Goal: Information Seeking & Learning: Check status

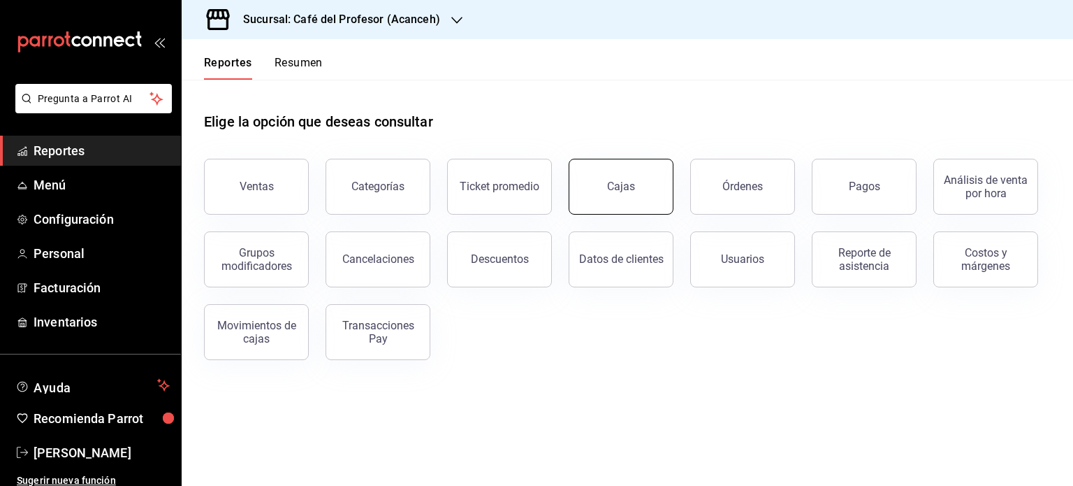
click at [649, 177] on link "Cajas" at bounding box center [621, 187] width 105 height 56
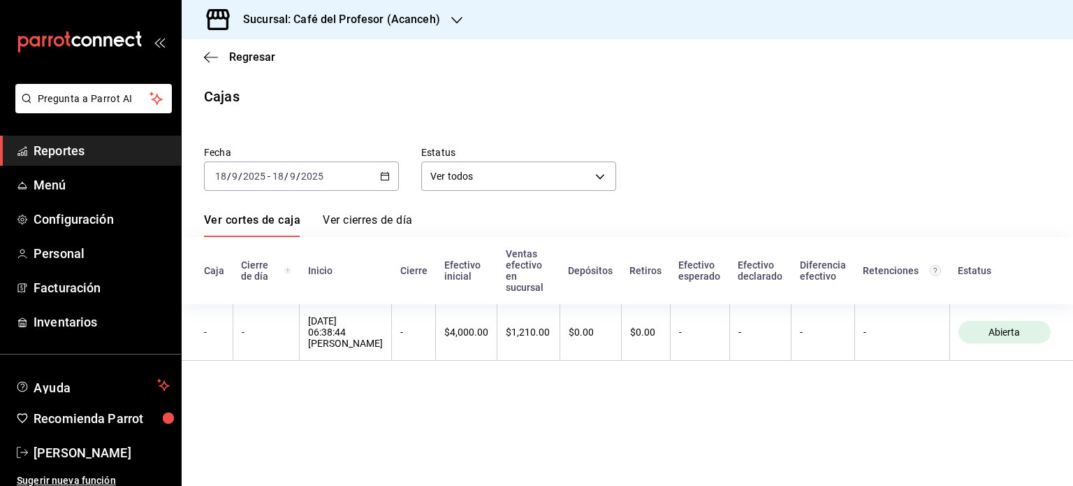
click at [383, 170] on div "2025-09-18 18 / 9 / 2025 - 2025-09-18 18 / 9 / 2025" at bounding box center [301, 175] width 195 height 29
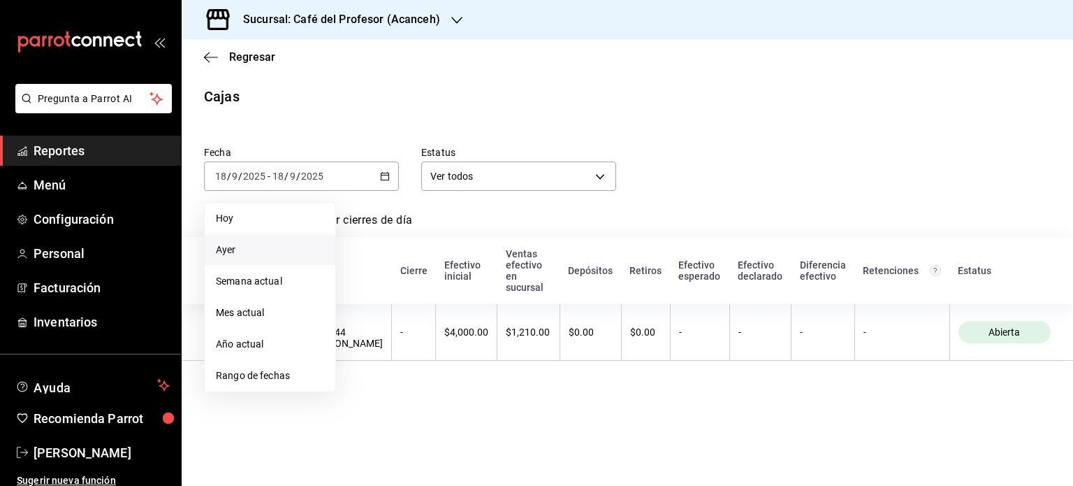
click at [226, 252] on span "Ayer" at bounding box center [270, 249] width 108 height 15
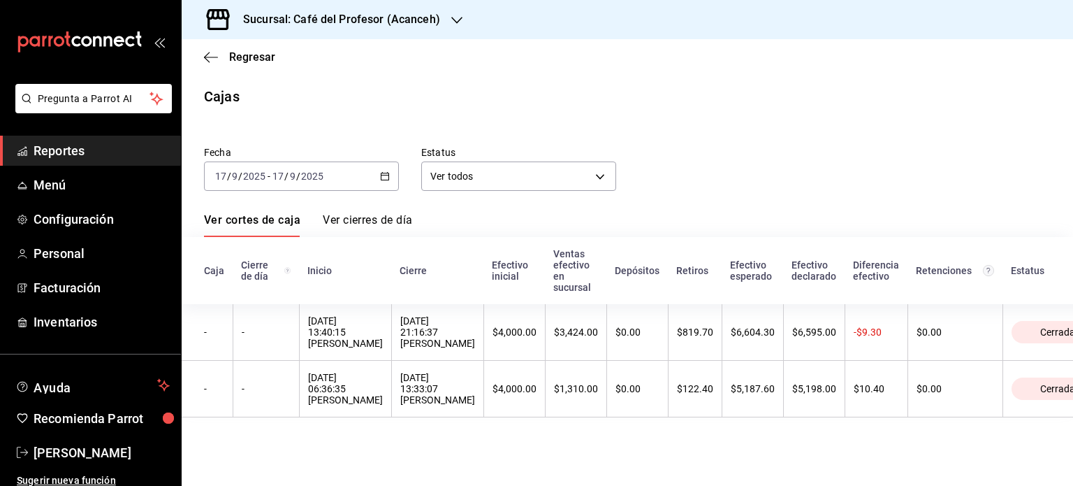
click at [436, 14] on h3 "Sucursal: Café del Profesor (Acanceh)" at bounding box center [336, 19] width 208 height 17
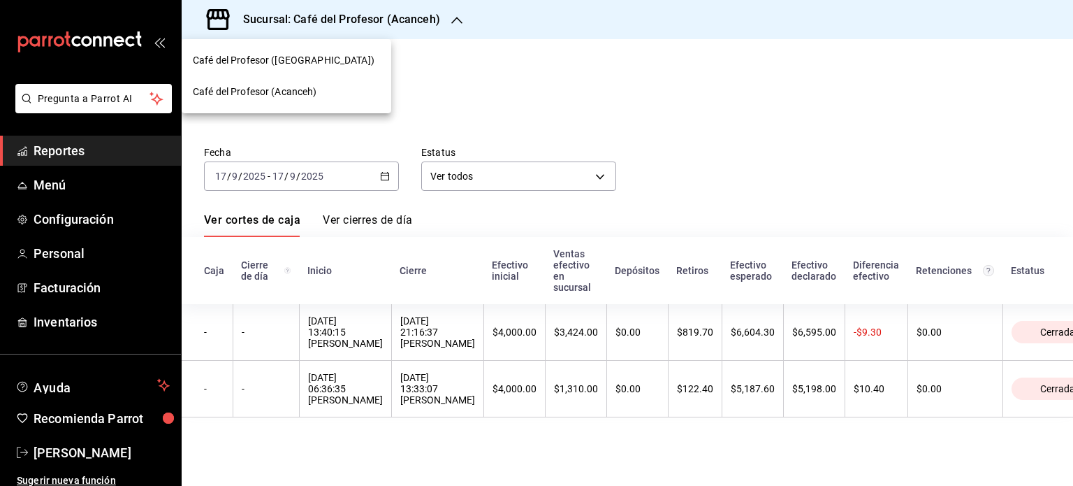
click at [447, 61] on div at bounding box center [536, 243] width 1073 height 486
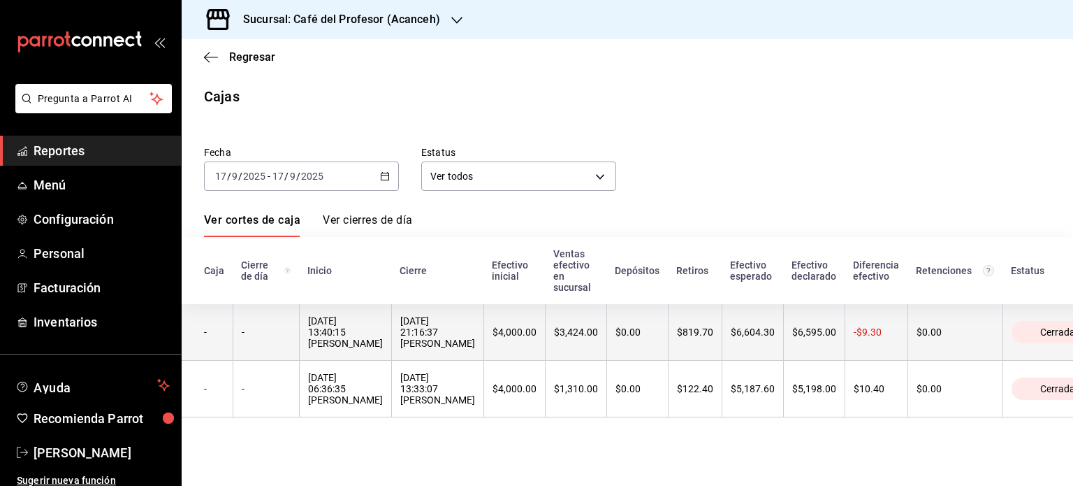
click at [434, 340] on div "17/09/2025 21:16:37 Hugo Lastra" at bounding box center [437, 332] width 75 height 34
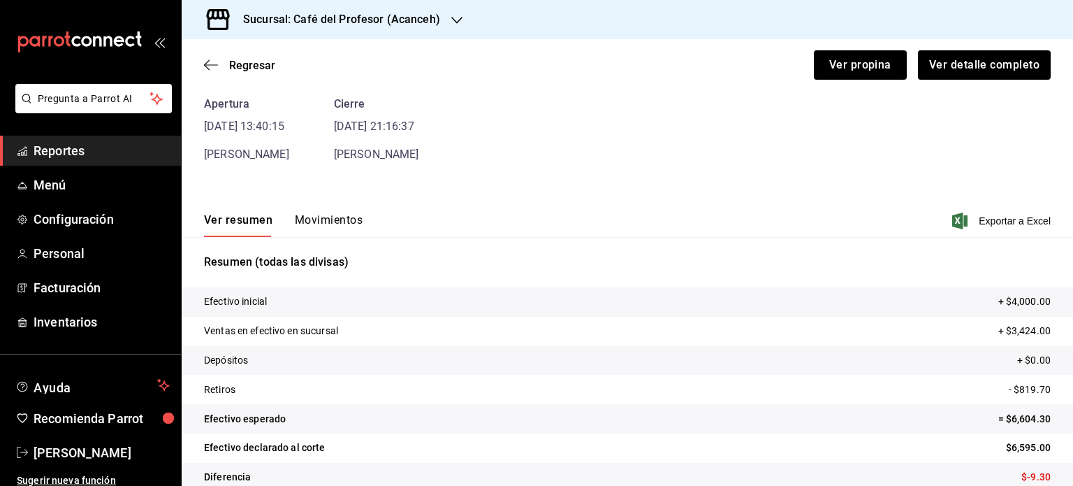
scroll to position [85, 0]
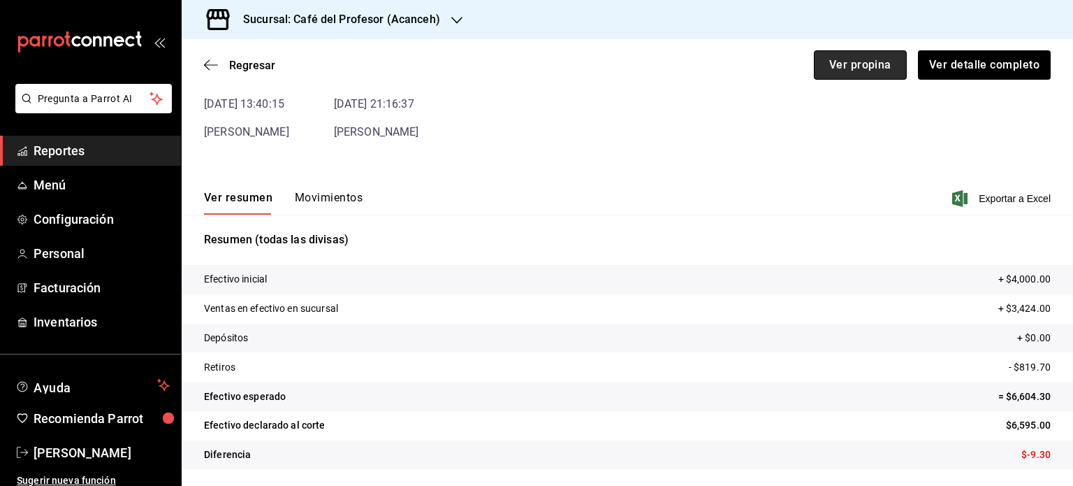
click at [824, 73] on button "Ver propina" at bounding box center [860, 64] width 93 height 29
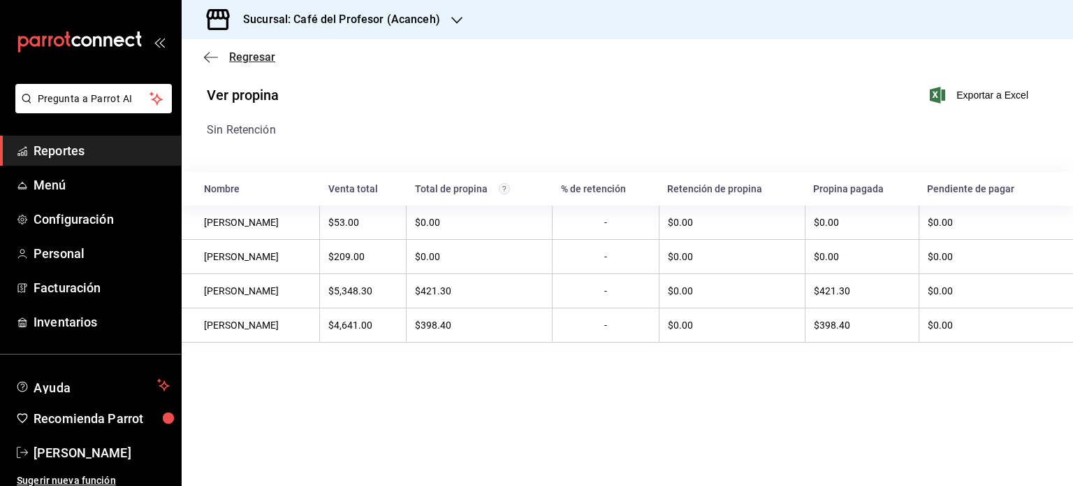
click at [268, 55] on span "Regresar" at bounding box center [252, 56] width 46 height 13
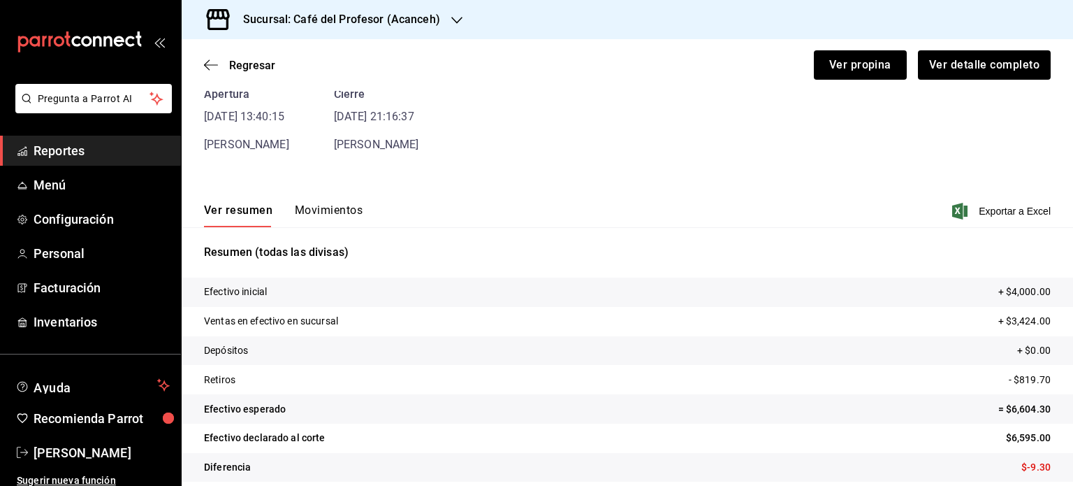
scroll to position [85, 0]
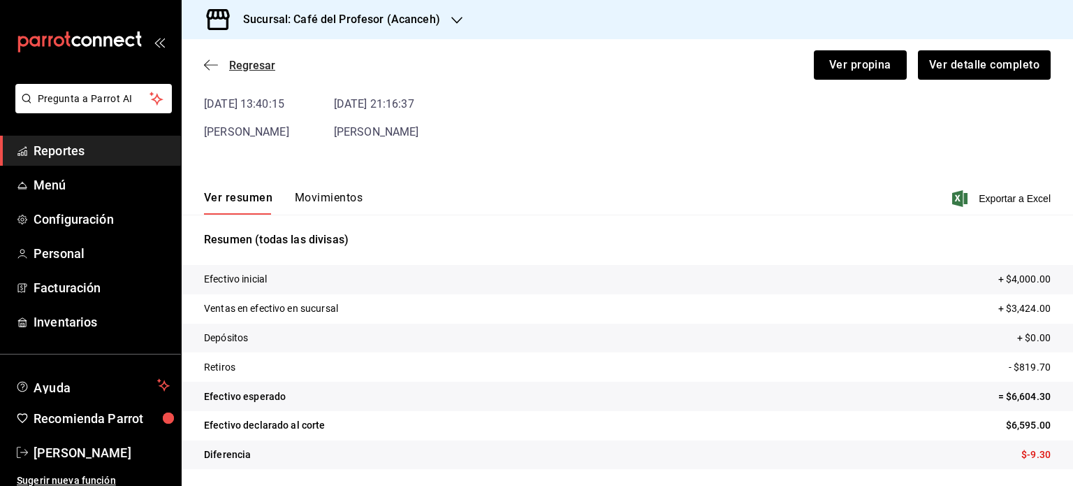
click at [214, 61] on icon "button" at bounding box center [211, 65] width 14 height 13
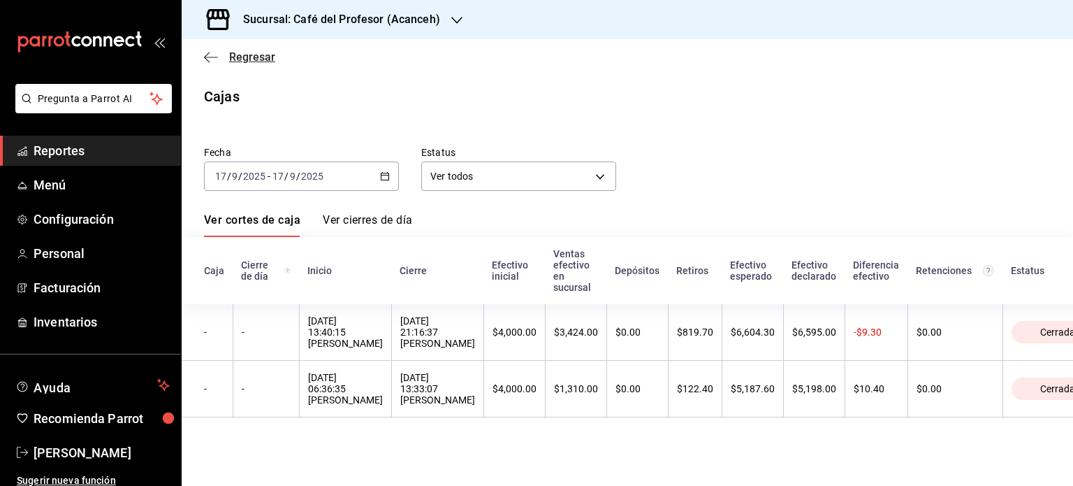
click at [231, 54] on span "Regresar" at bounding box center [252, 56] width 46 height 13
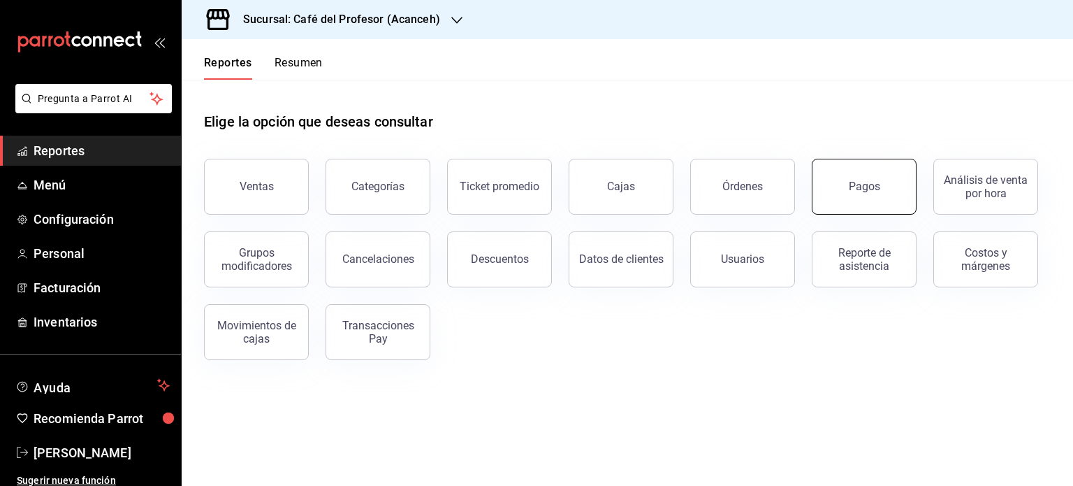
click at [893, 184] on button "Pagos" at bounding box center [864, 187] width 105 height 56
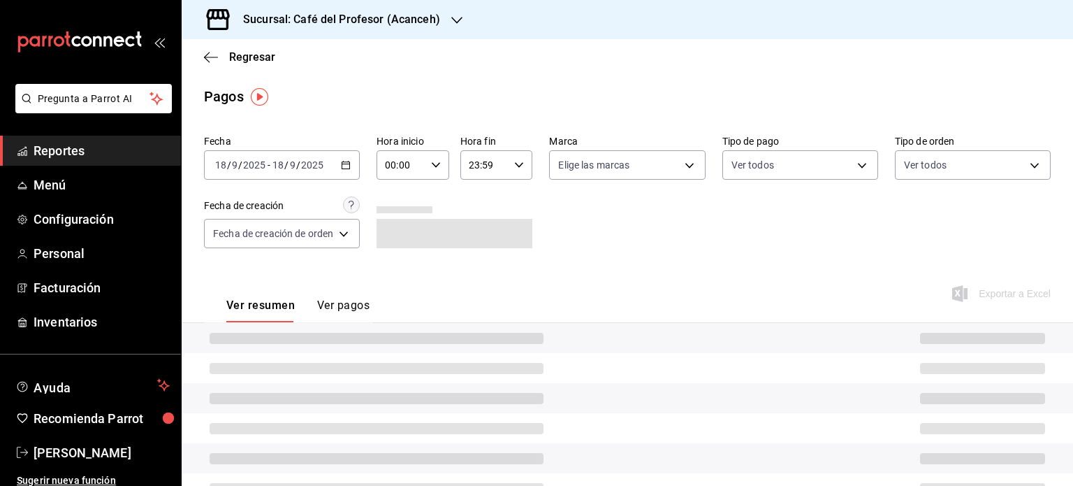
click at [350, 161] on div "2025-09-18 18 / 9 / 2025 - 2025-09-18 18 / 9 / 2025" at bounding box center [282, 164] width 156 height 29
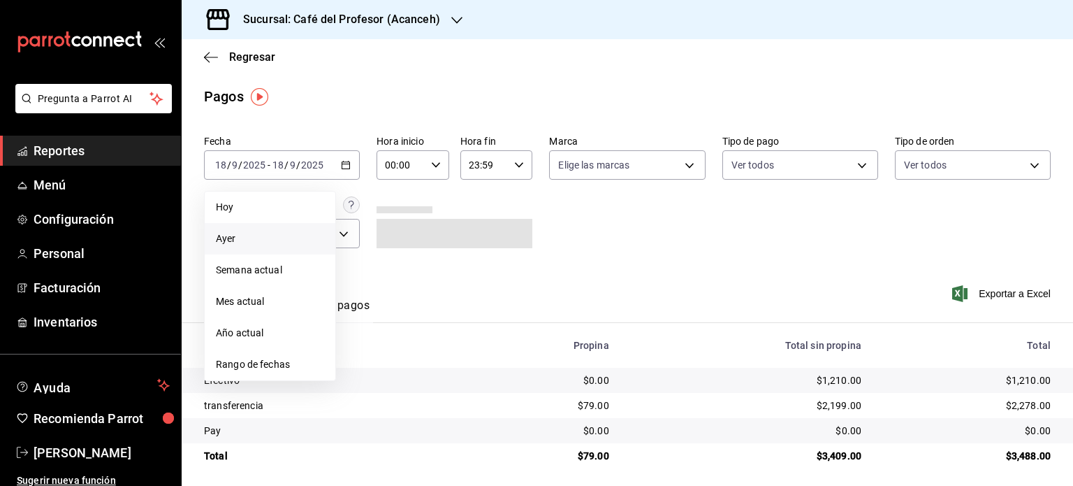
click at [259, 239] on span "Ayer" at bounding box center [270, 238] width 108 height 15
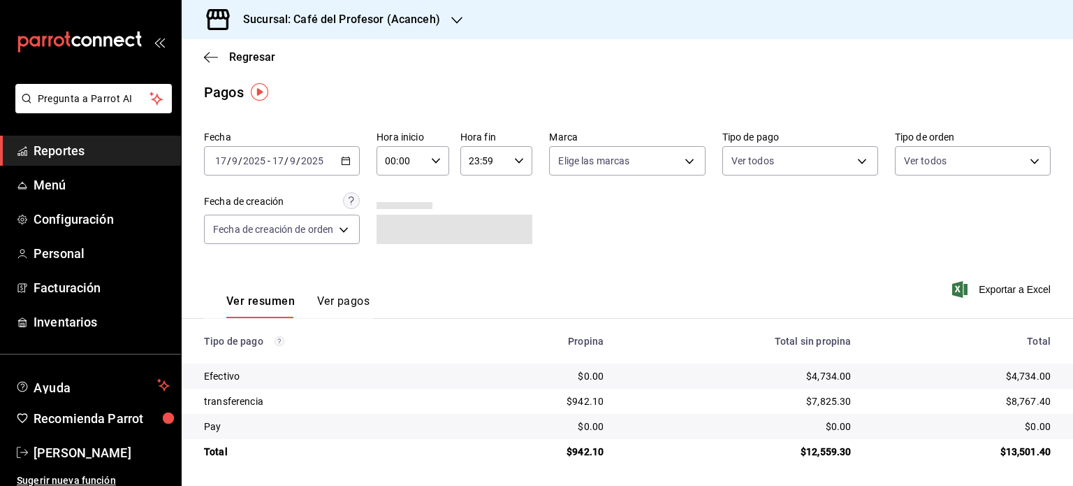
scroll to position [6, 0]
click at [338, 298] on button "Ver pagos" at bounding box center [343, 306] width 52 height 24
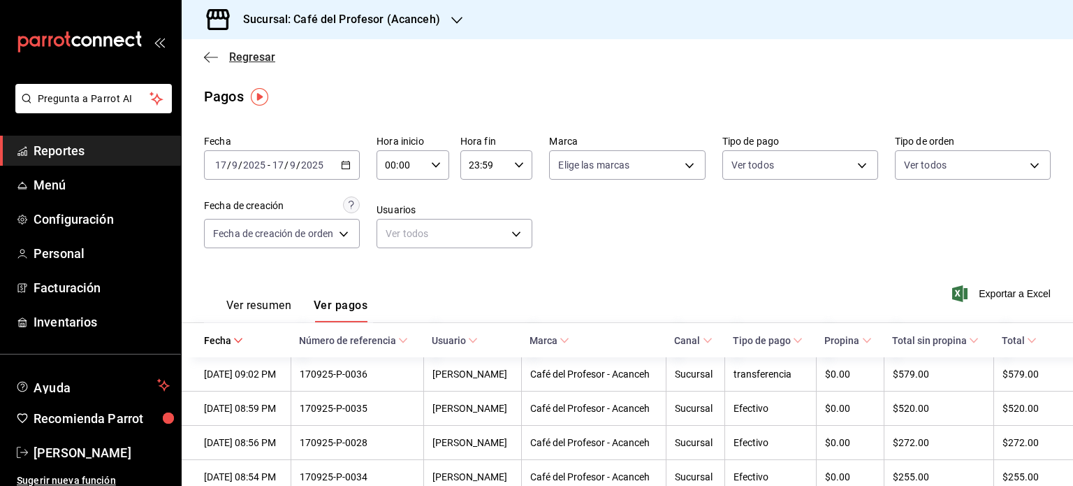
click at [218, 61] on span "Regresar" at bounding box center [239, 56] width 71 height 13
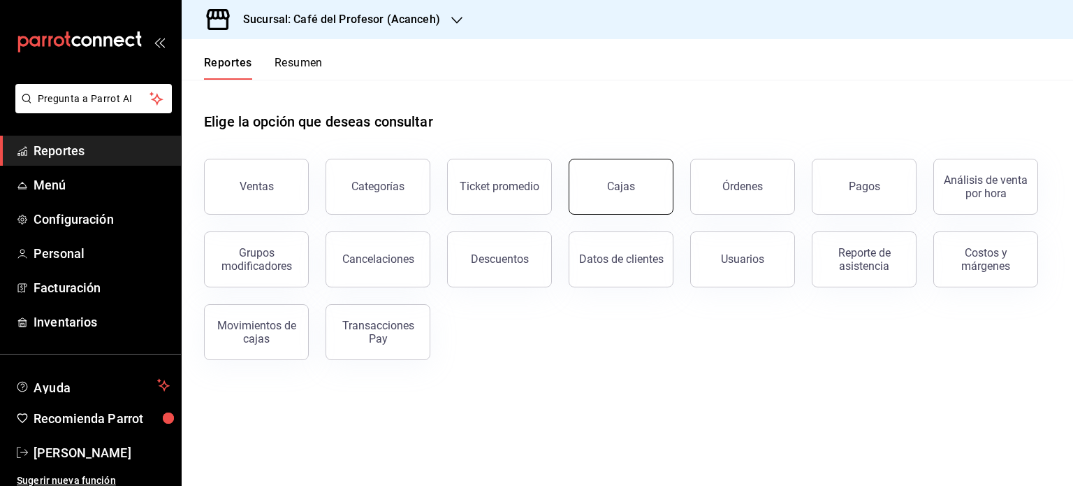
click at [584, 185] on link "Cajas" at bounding box center [621, 187] width 105 height 56
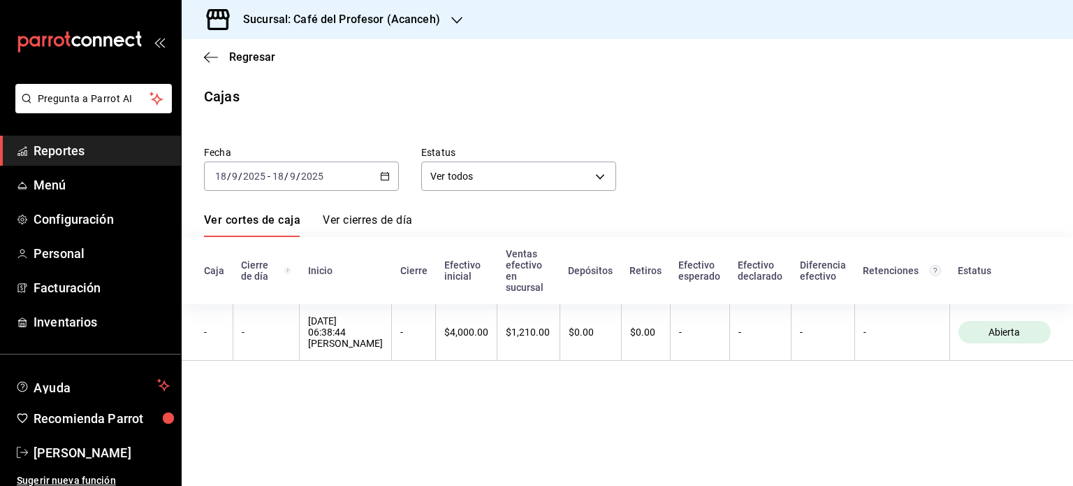
click at [386, 171] on icon "button" at bounding box center [385, 176] width 10 height 10
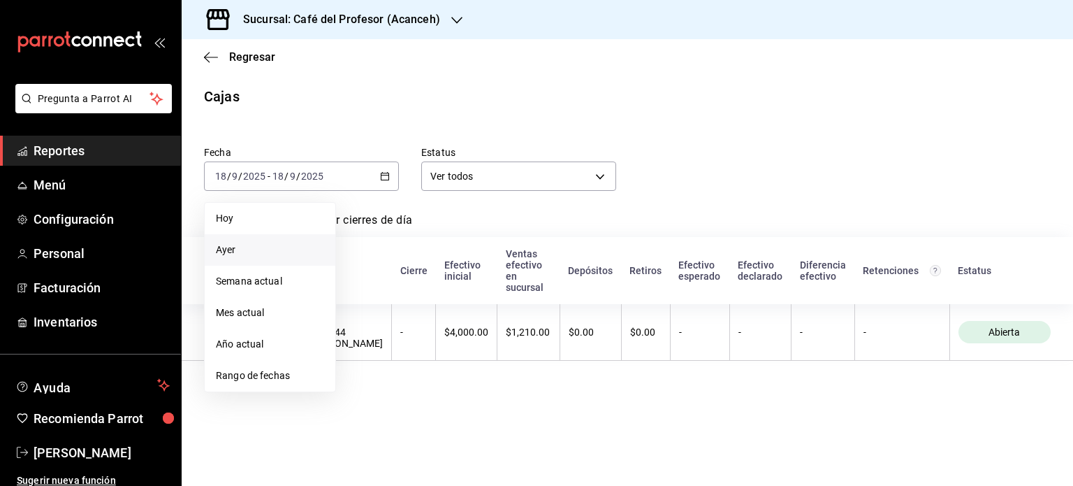
click at [245, 256] on span "Ayer" at bounding box center [270, 249] width 108 height 15
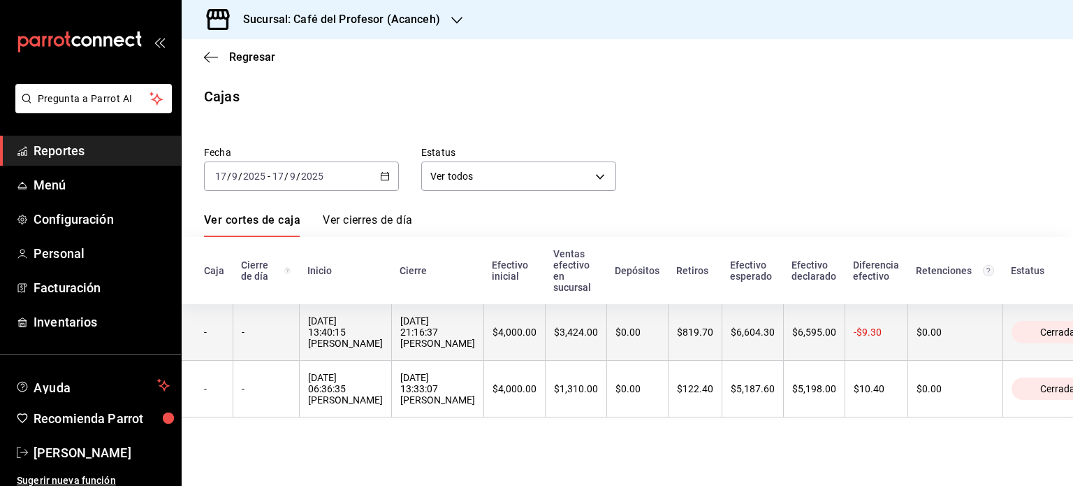
click at [498, 343] on th "$4,000.00" at bounding box center [514, 332] width 61 height 57
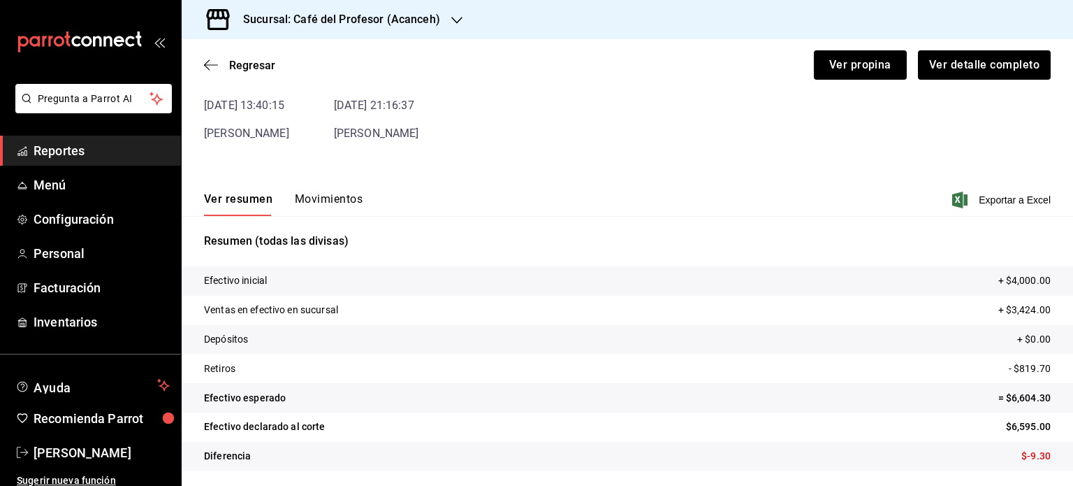
scroll to position [85, 0]
click at [208, 59] on icon "button" at bounding box center [211, 65] width 14 height 13
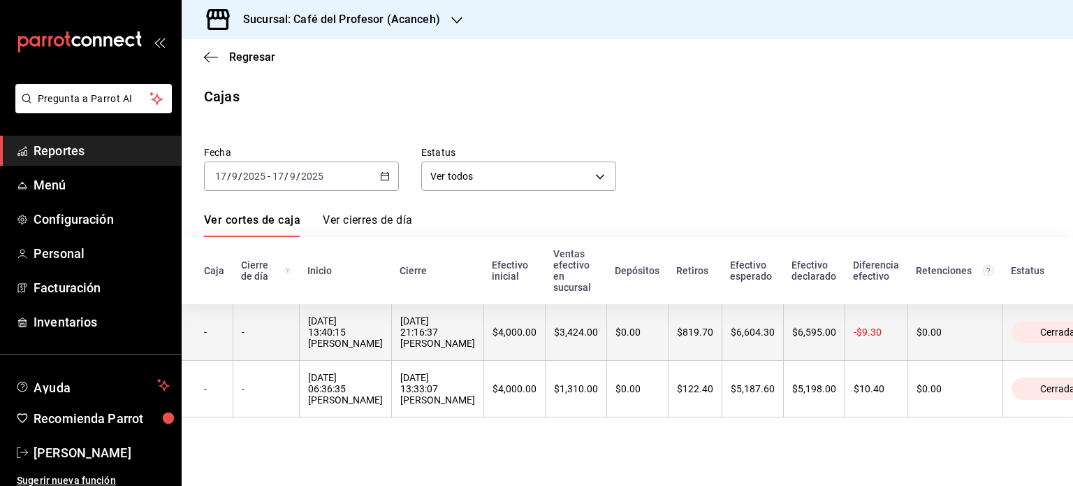
click at [493, 329] on div "$4,000.00" at bounding box center [515, 331] width 44 height 11
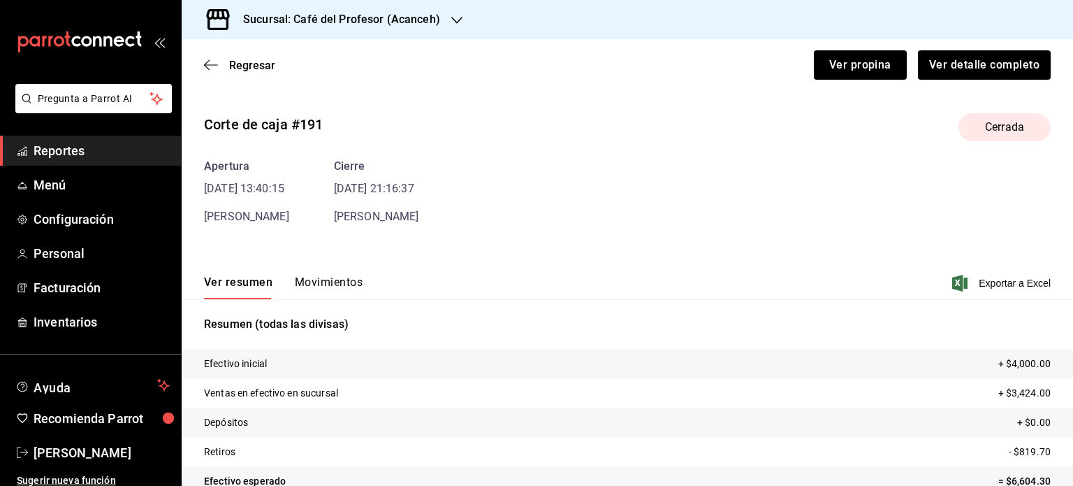
scroll to position [85, 0]
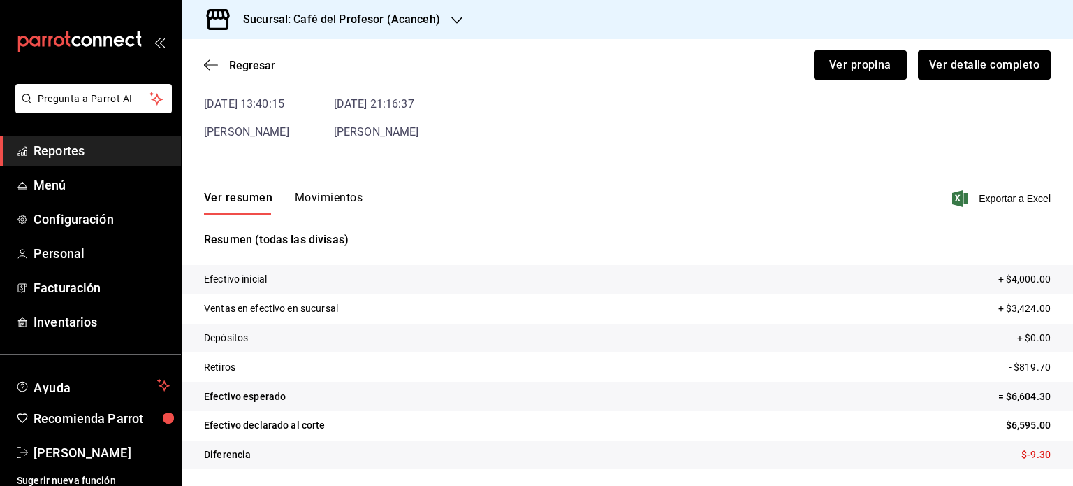
click at [302, 185] on div "Ver resumen Movimientos Exportar a Excel" at bounding box center [628, 194] width 892 height 41
click at [304, 195] on button "Movimientos" at bounding box center [329, 203] width 68 height 24
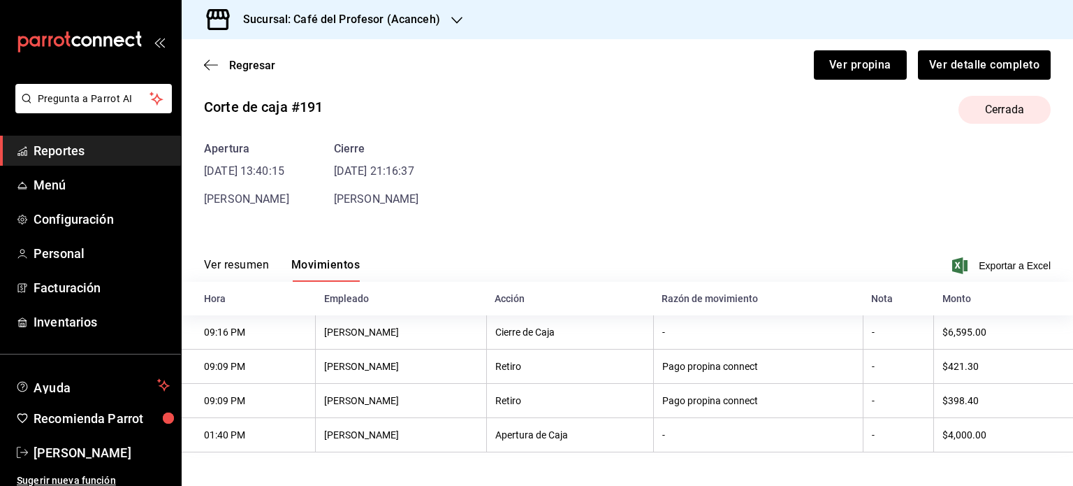
scroll to position [20, 0]
click at [240, 54] on div "Regresar Ver propina Ver detalle completo" at bounding box center [628, 65] width 892 height 52
click at [240, 66] on span "Regresar" at bounding box center [252, 65] width 46 height 13
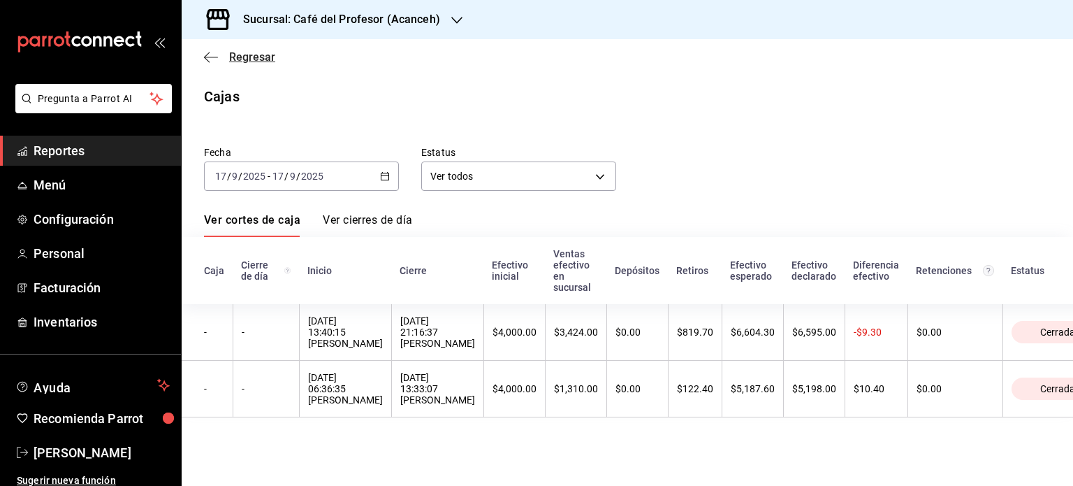
click at [254, 52] on span "Regresar" at bounding box center [252, 56] width 46 height 13
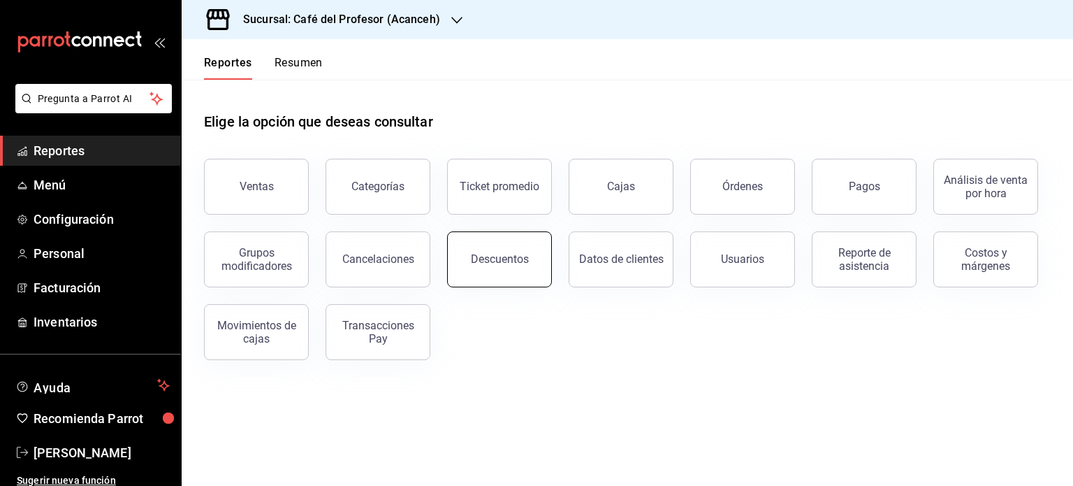
click at [493, 259] on div "Descuentos" at bounding box center [500, 258] width 58 height 13
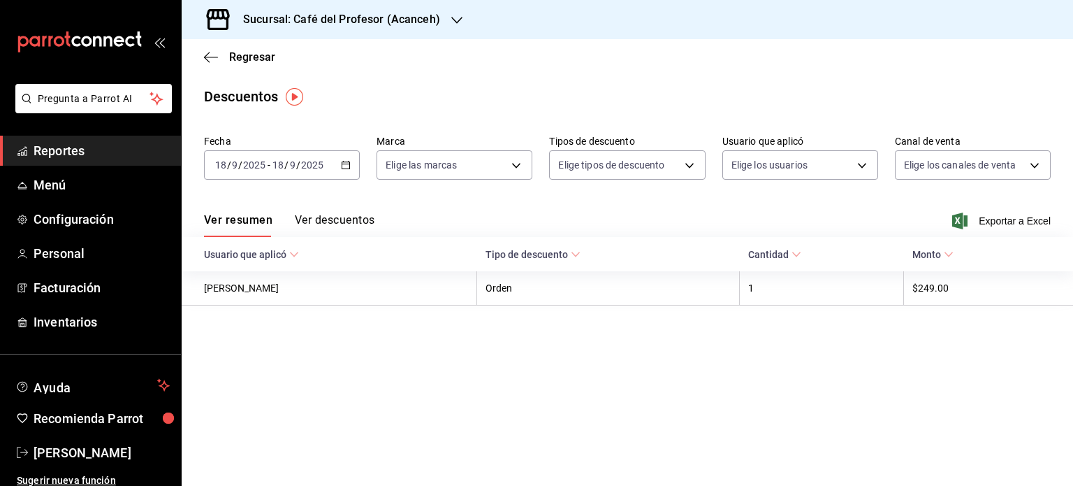
click at [337, 168] on div "2025-09-18 18 / 9 / 2025 - 2025-09-18 18 / 9 / 2025" at bounding box center [282, 164] width 156 height 29
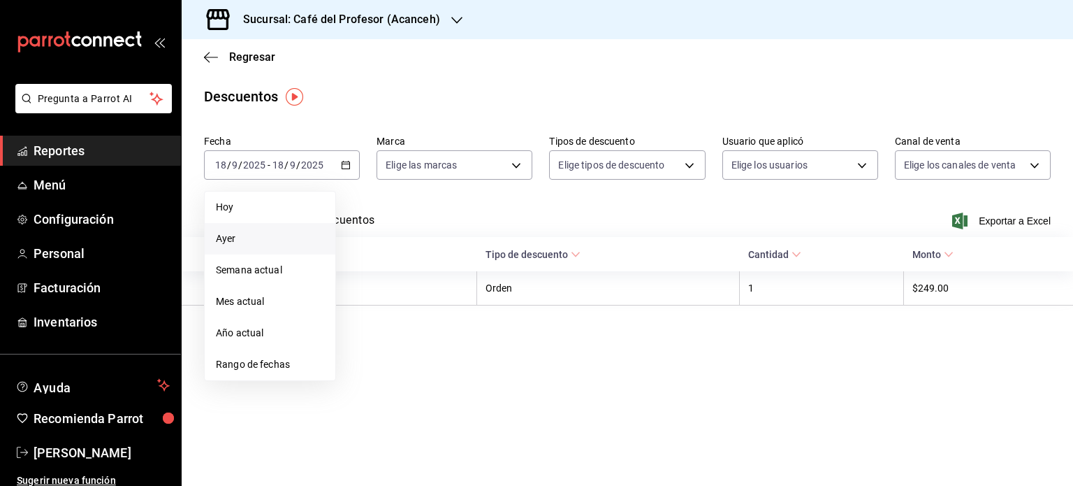
click at [251, 245] on span "Ayer" at bounding box center [270, 238] width 108 height 15
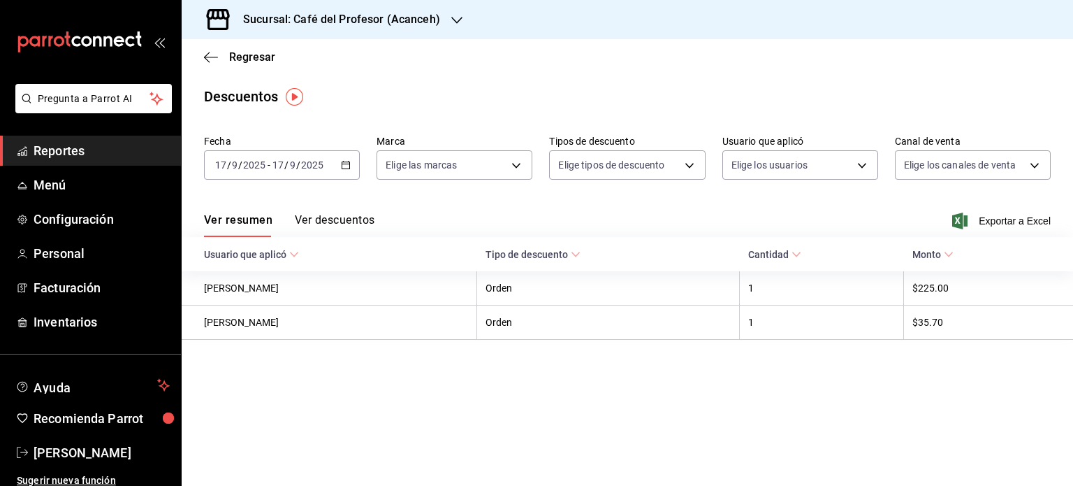
click at [430, 22] on h3 "Sucursal: Café del Profesor (Acanceh)" at bounding box center [336, 19] width 208 height 17
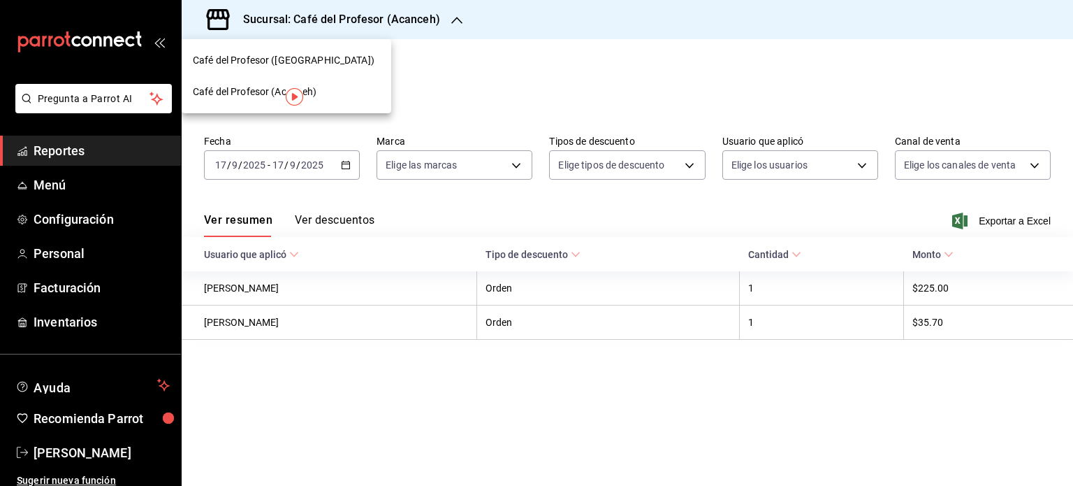
click at [314, 61] on div "Café del Profesor (Cancun)" at bounding box center [286, 60] width 187 height 15
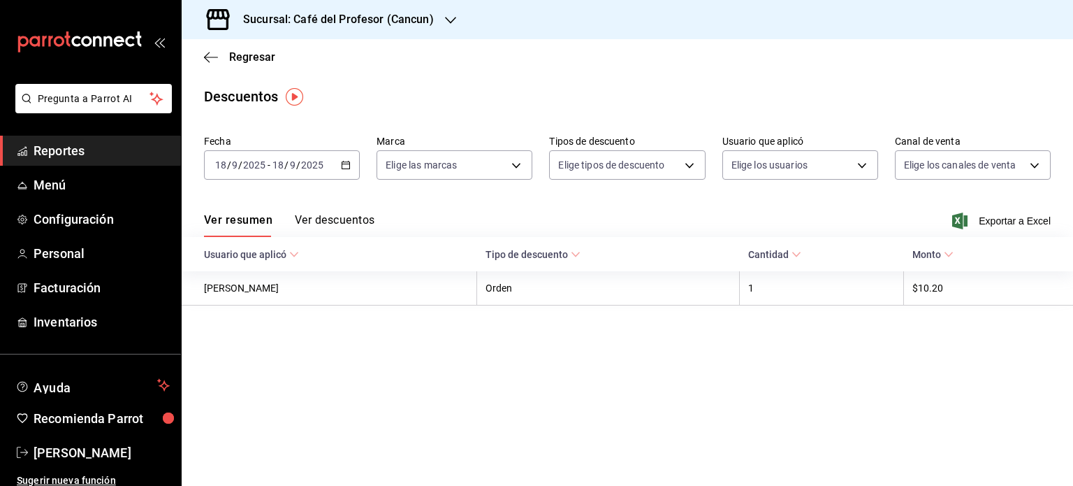
click at [347, 166] on icon "button" at bounding box center [346, 165] width 10 height 10
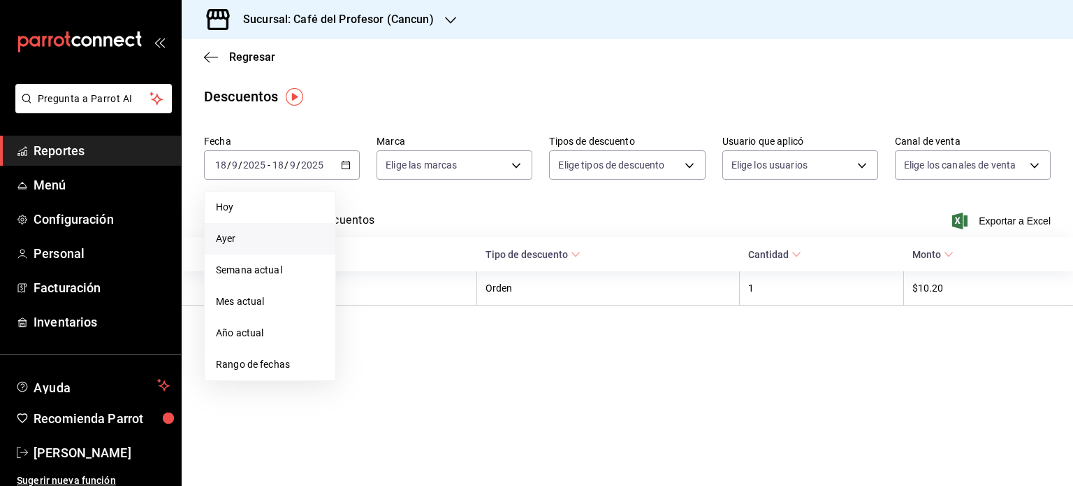
click at [242, 242] on span "Ayer" at bounding box center [270, 238] width 108 height 15
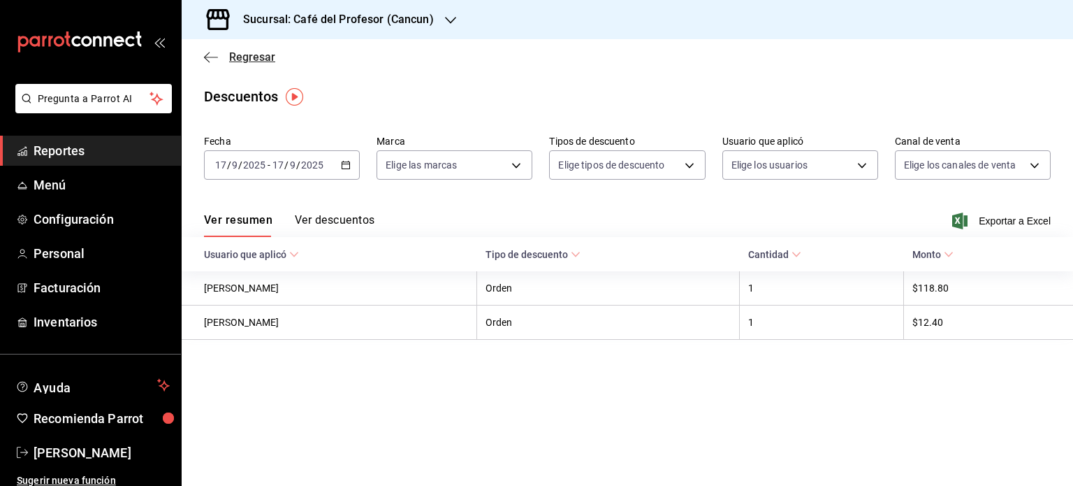
click at [219, 64] on div "Regresar" at bounding box center [628, 57] width 892 height 36
click at [232, 61] on span "Regresar" at bounding box center [252, 56] width 46 height 13
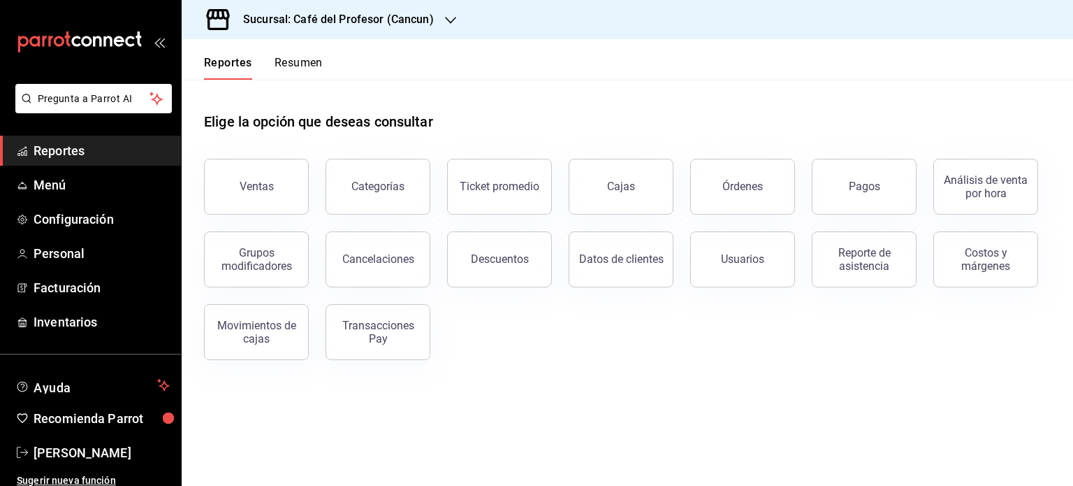
drag, startPoint x: 690, startPoint y: 187, endPoint x: 672, endPoint y: 185, distance: 19.0
click at [688, 187] on div "Órdenes" at bounding box center [735, 178] width 122 height 73
click at [630, 176] on link "Cajas" at bounding box center [621, 187] width 105 height 56
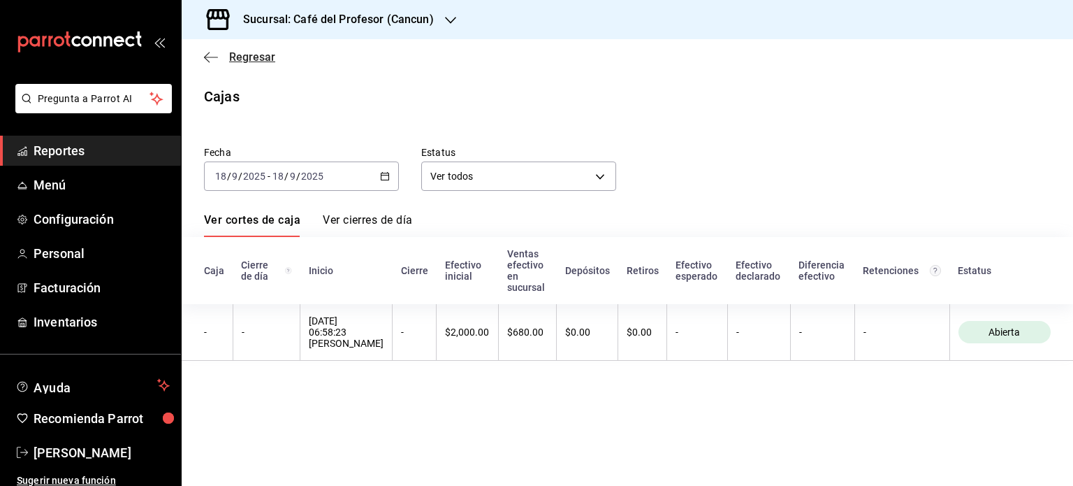
click at [239, 52] on span "Regresar" at bounding box center [252, 56] width 46 height 13
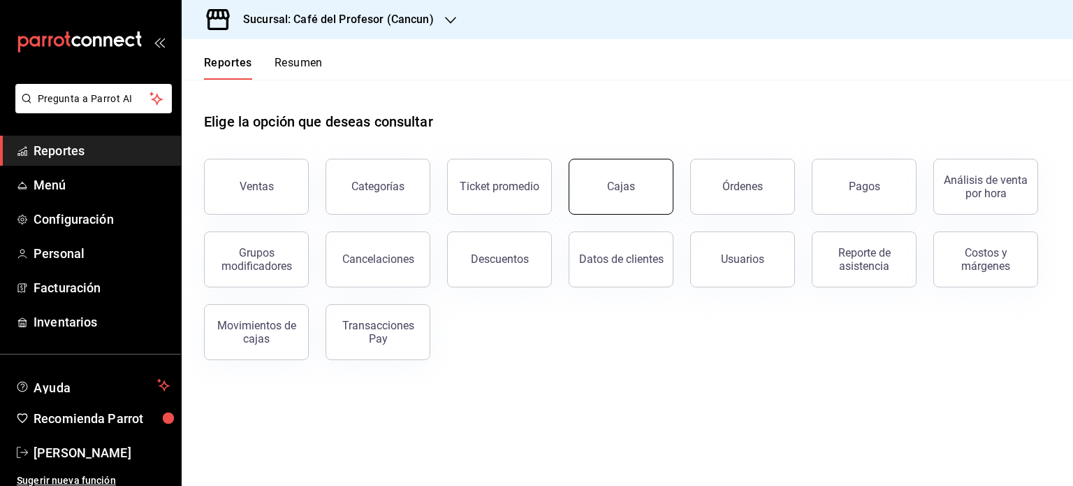
click at [633, 191] on div "Cajas" at bounding box center [621, 186] width 29 height 17
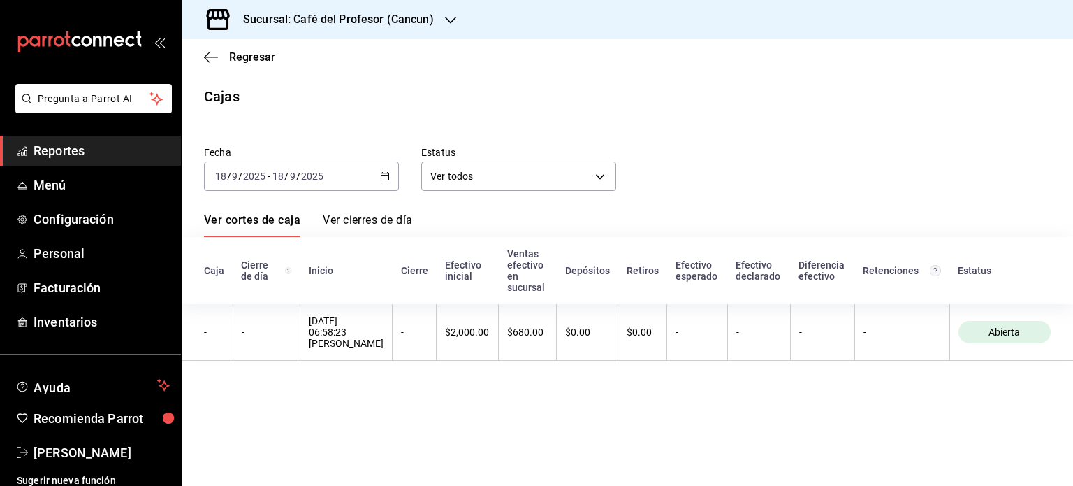
click at [385, 173] on \(Stroke\) "button" at bounding box center [385, 177] width 8 height 8
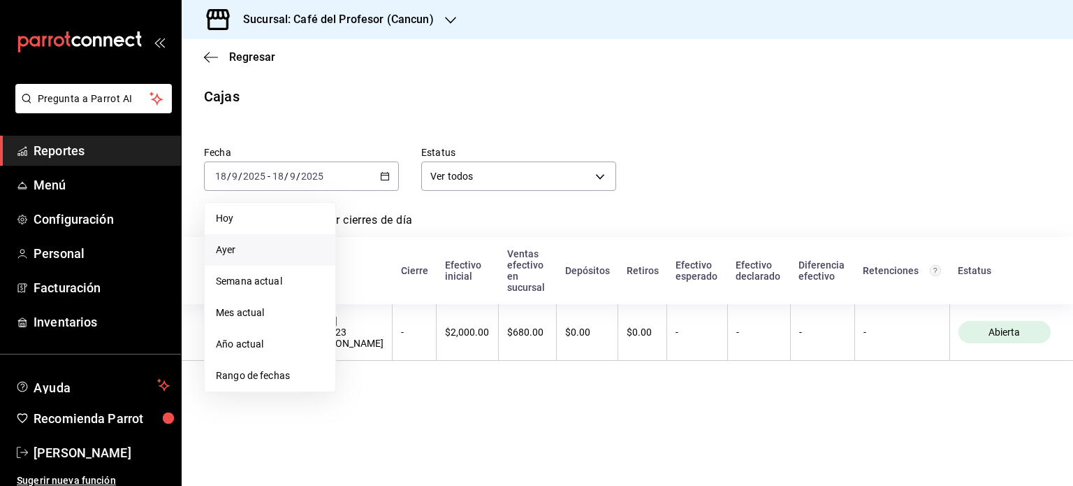
click at [284, 248] on span "Ayer" at bounding box center [270, 249] width 108 height 15
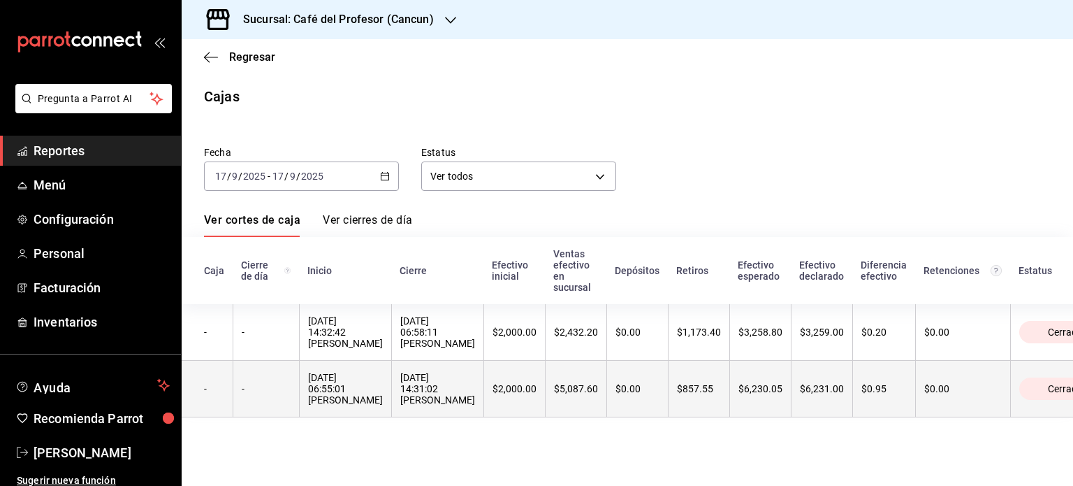
click at [340, 398] on div "17/09/2025 06:55:01 Mariela Gonzalez Contreras" at bounding box center [345, 389] width 75 height 34
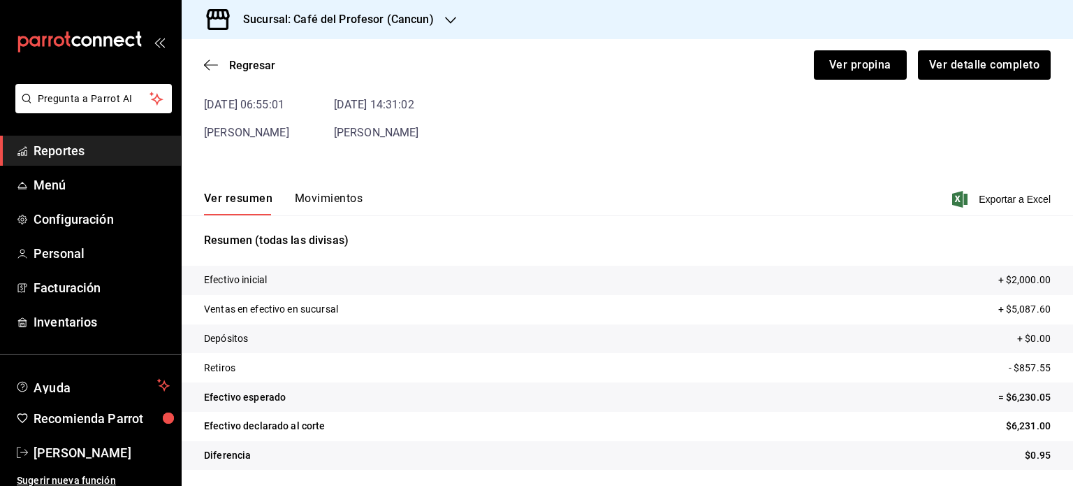
scroll to position [85, 0]
click at [864, 59] on button "Ver propina" at bounding box center [860, 64] width 93 height 29
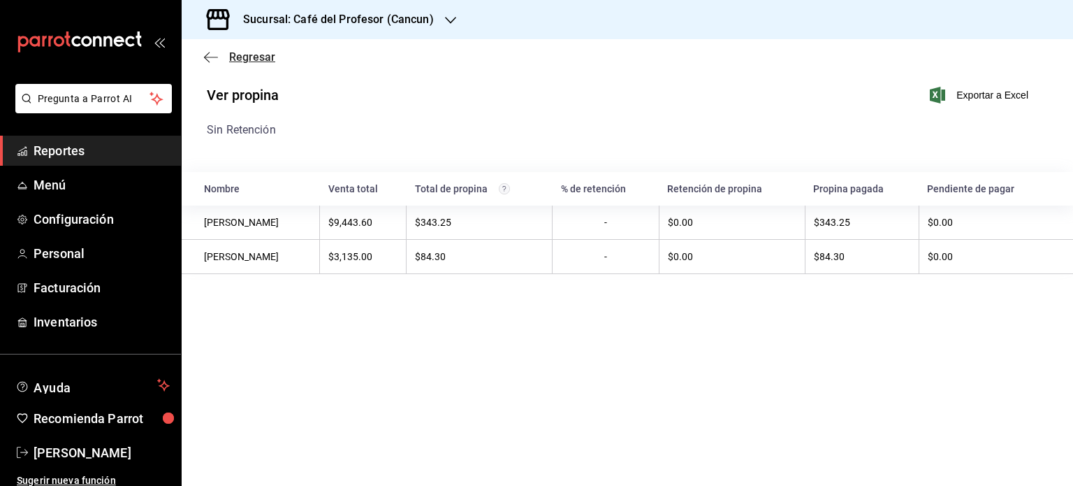
click at [238, 57] on span "Regresar" at bounding box center [252, 56] width 46 height 13
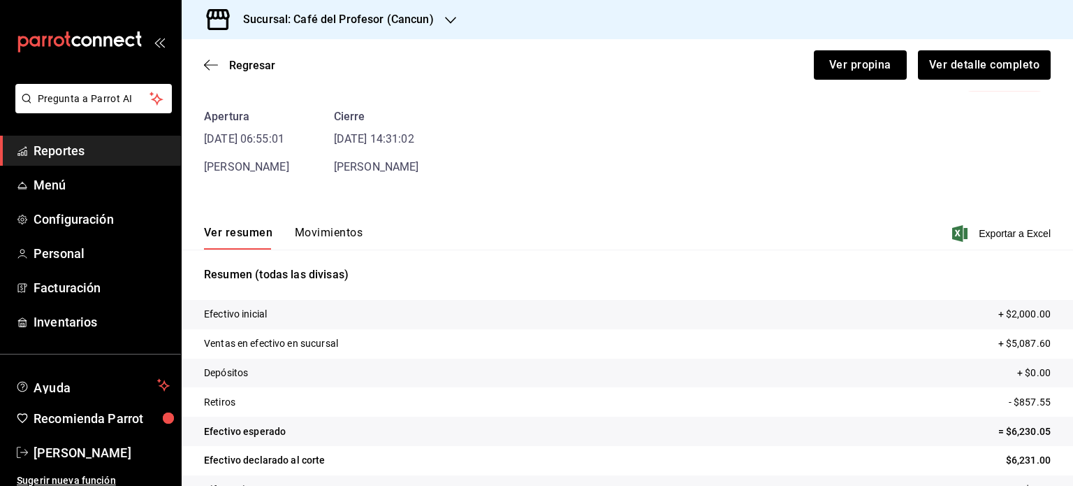
scroll to position [85, 0]
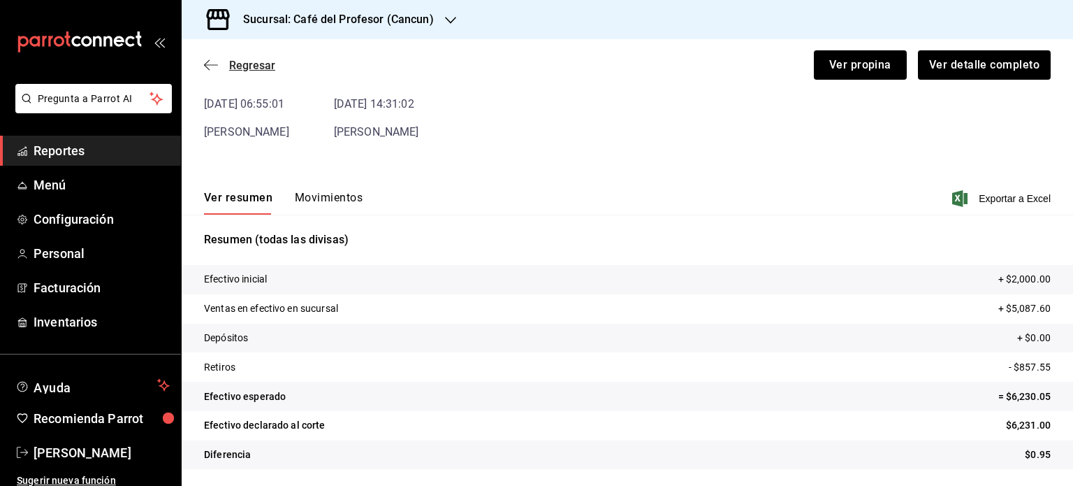
click at [206, 64] on icon "button" at bounding box center [211, 64] width 14 height 1
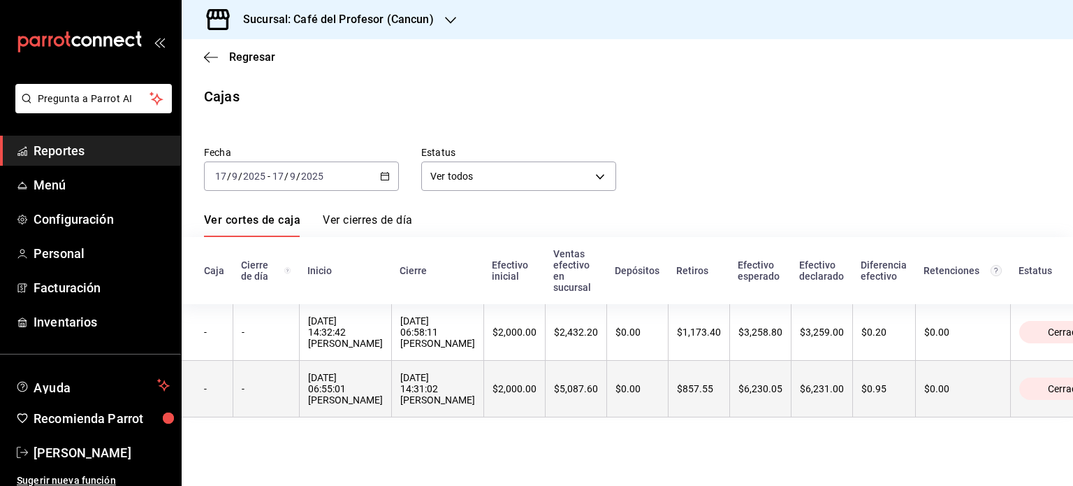
drag, startPoint x: 523, startPoint y: 365, endPoint x: 523, endPoint y: 374, distance: 8.4
click at [484, 374] on th "17/09/2025 14:31:02 Yeray Díaz" at bounding box center [437, 389] width 92 height 57
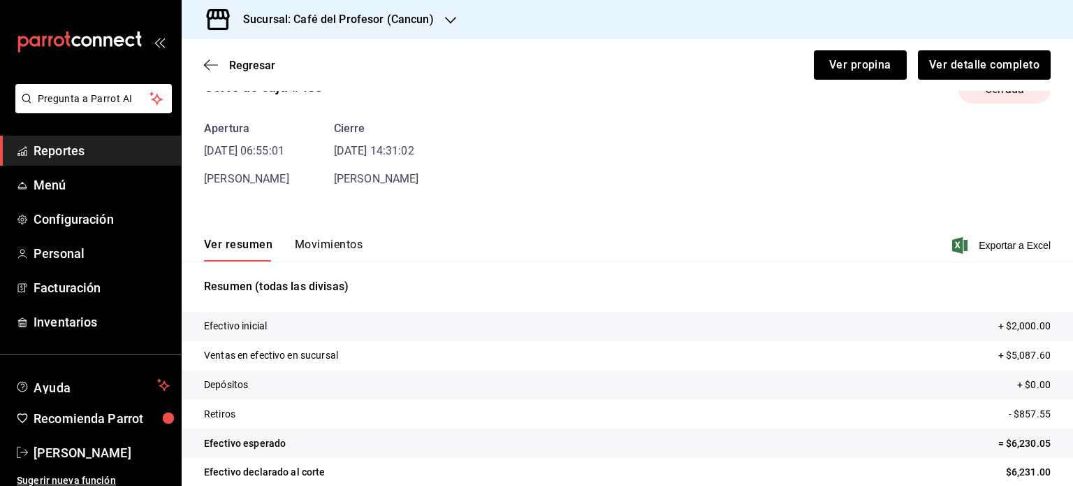
scroll to position [70, 0]
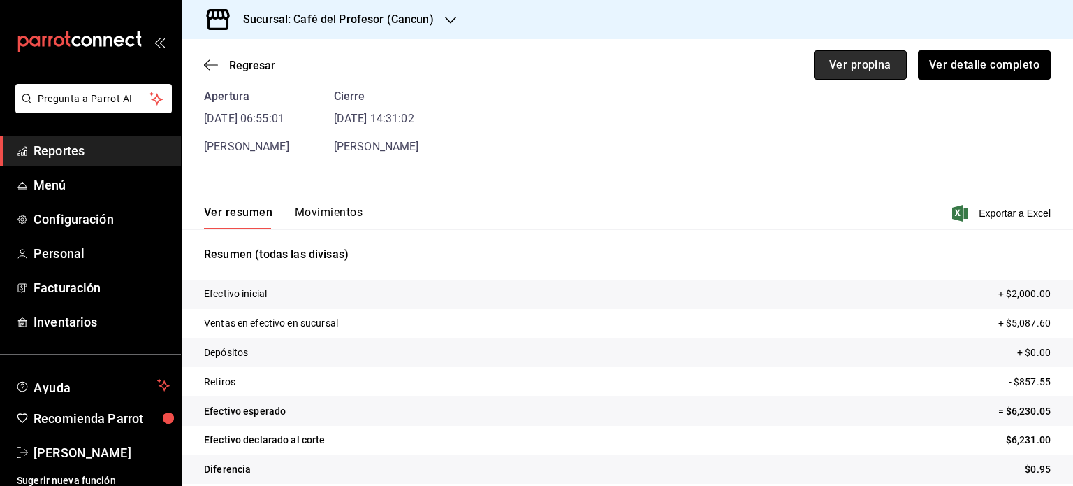
click at [822, 66] on button "Ver propina" at bounding box center [860, 64] width 93 height 29
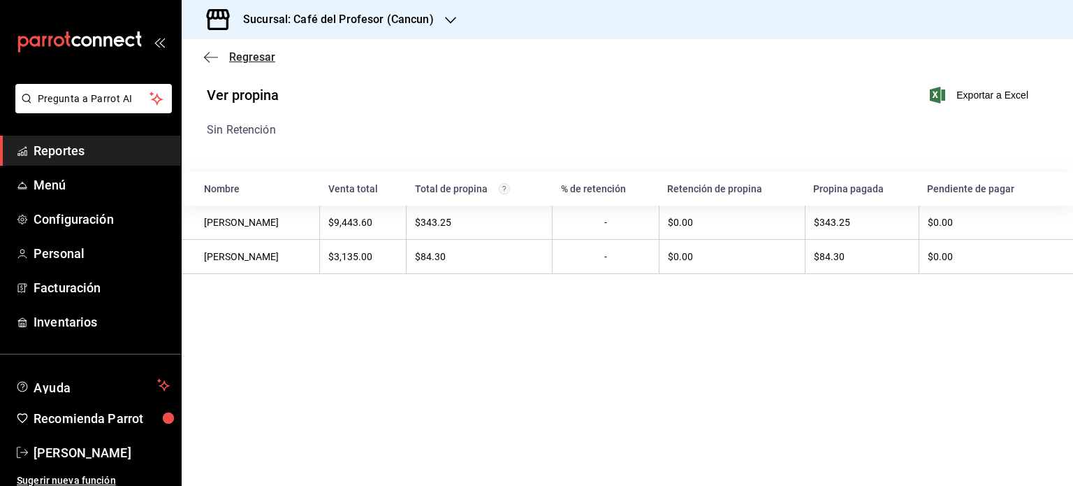
click at [229, 61] on span "Regresar" at bounding box center [239, 56] width 71 height 13
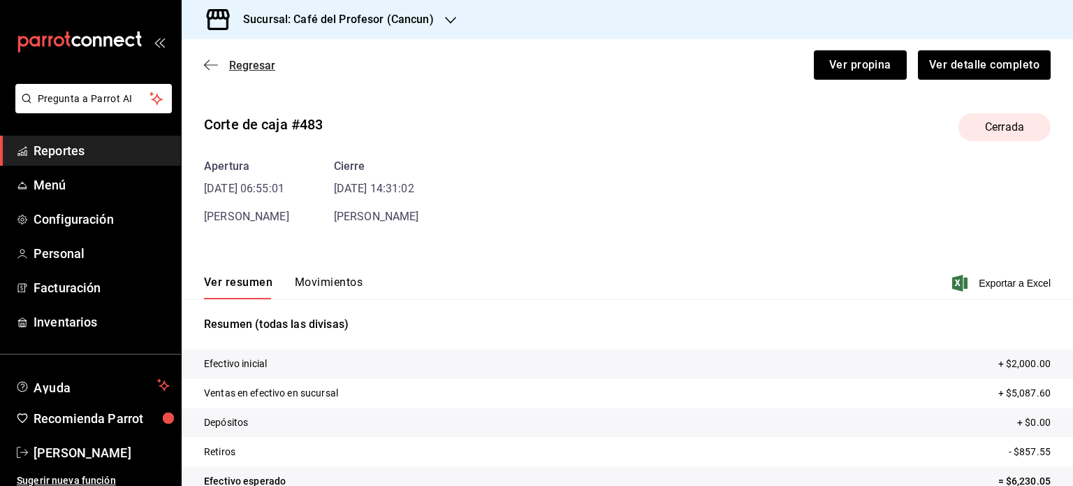
click at [242, 65] on span "Regresar" at bounding box center [252, 65] width 46 height 13
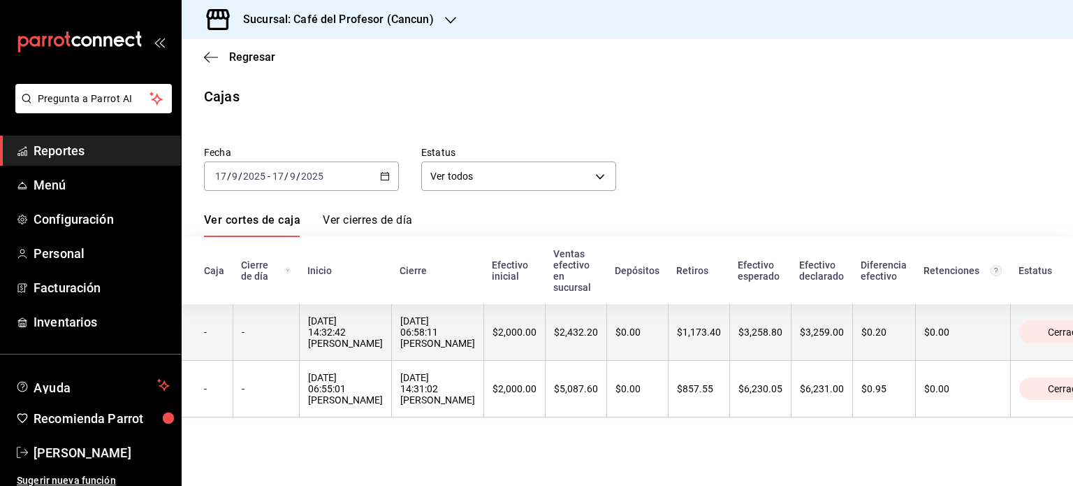
click at [598, 335] on div "$2,432.20" at bounding box center [576, 331] width 44 height 11
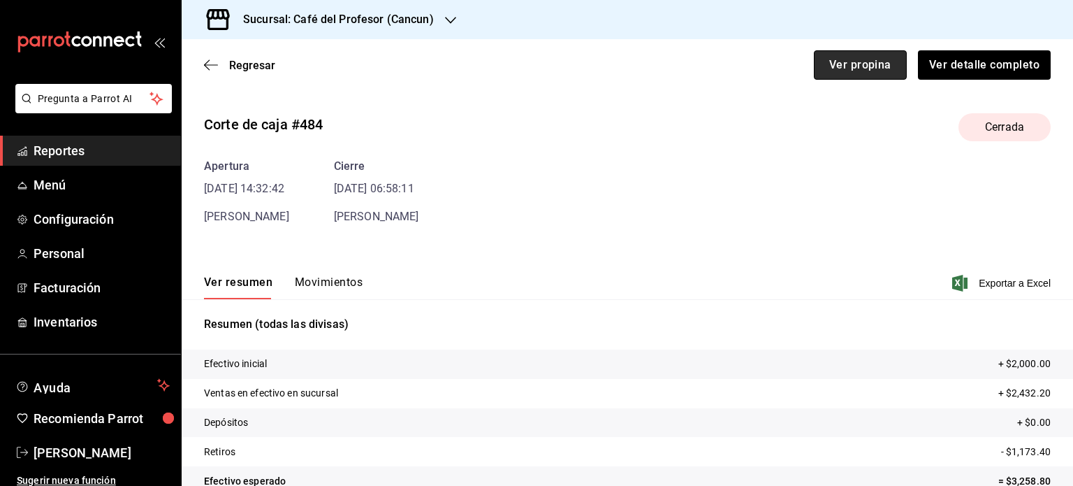
click at [822, 62] on button "Ver propina" at bounding box center [860, 64] width 93 height 29
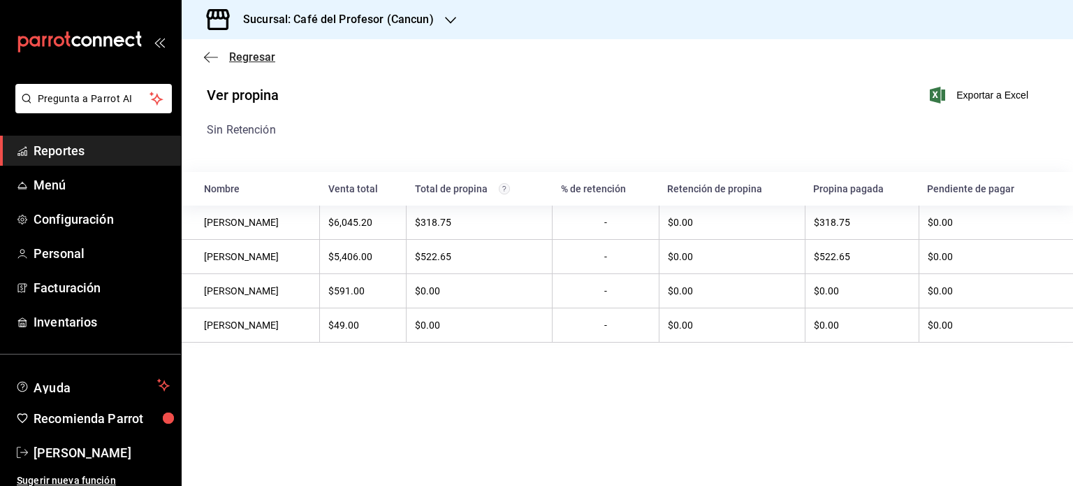
click at [244, 52] on span "Regresar" at bounding box center [252, 56] width 46 height 13
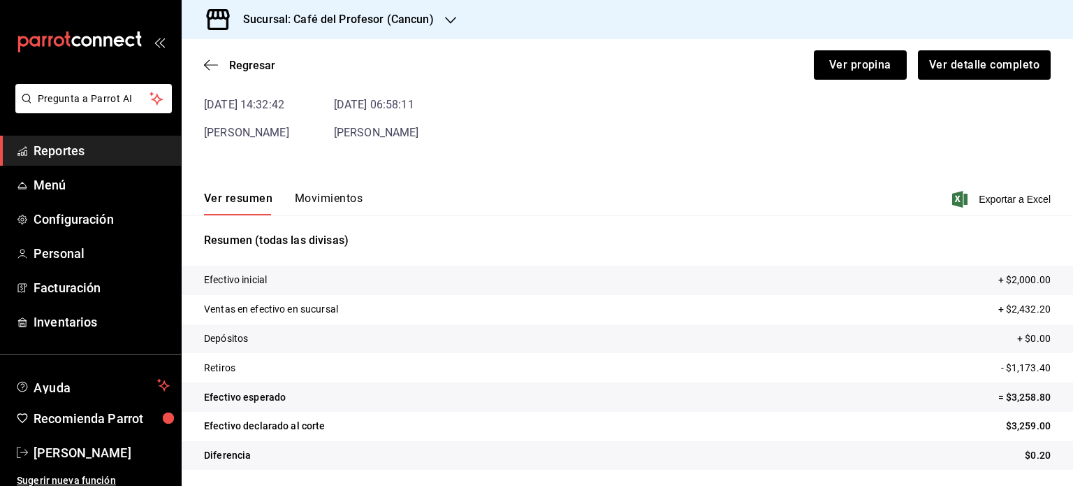
scroll to position [85, 0]
click at [240, 61] on span "Regresar" at bounding box center [252, 65] width 46 height 13
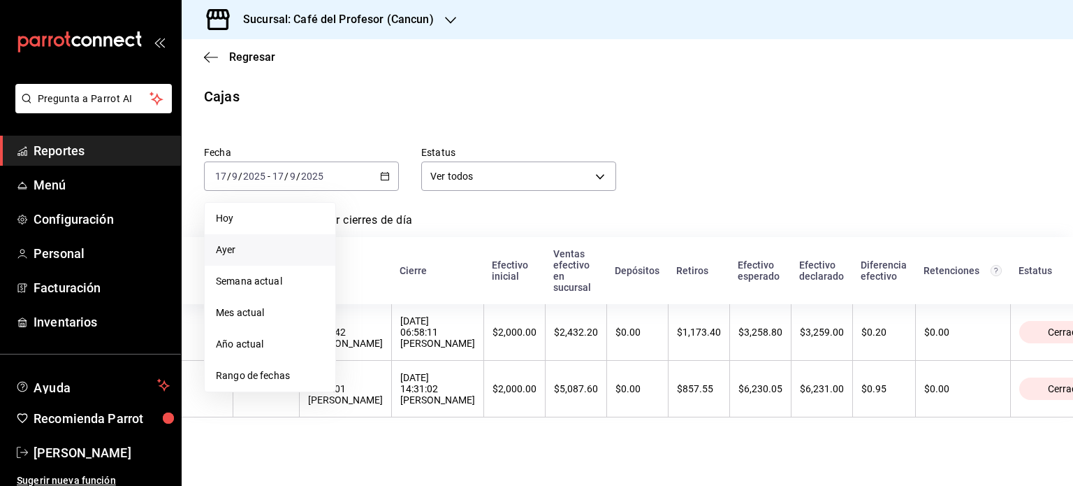
click at [287, 242] on li "Ayer" at bounding box center [270, 249] width 131 height 31
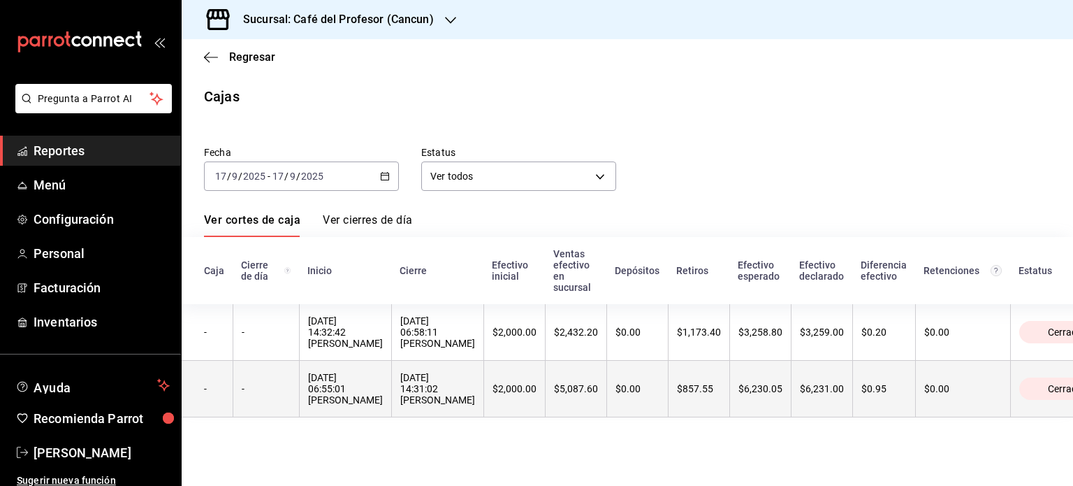
click at [383, 391] on div "17/09/2025 06:55:01 Mariela Gonzalez Contreras" at bounding box center [345, 389] width 75 height 34
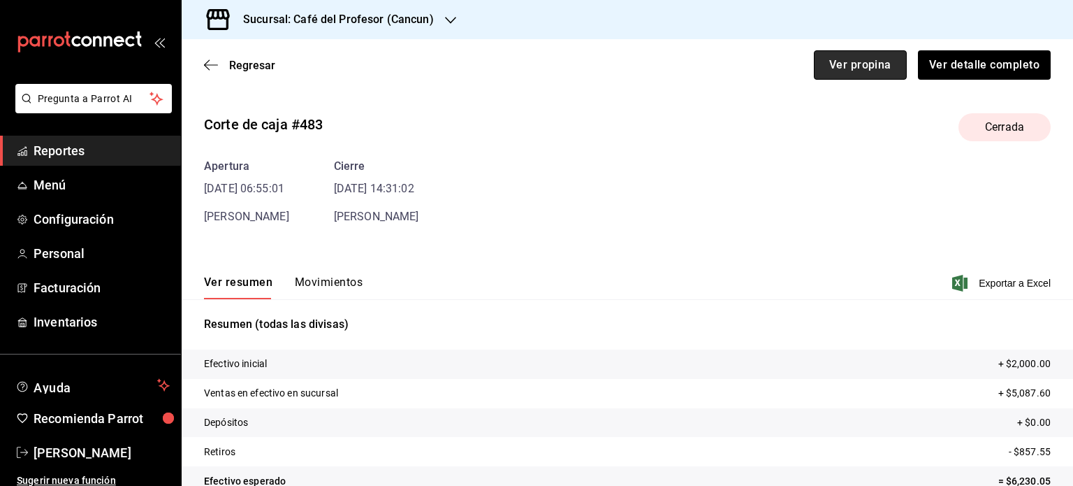
click at [814, 60] on button "Ver propina" at bounding box center [860, 64] width 93 height 29
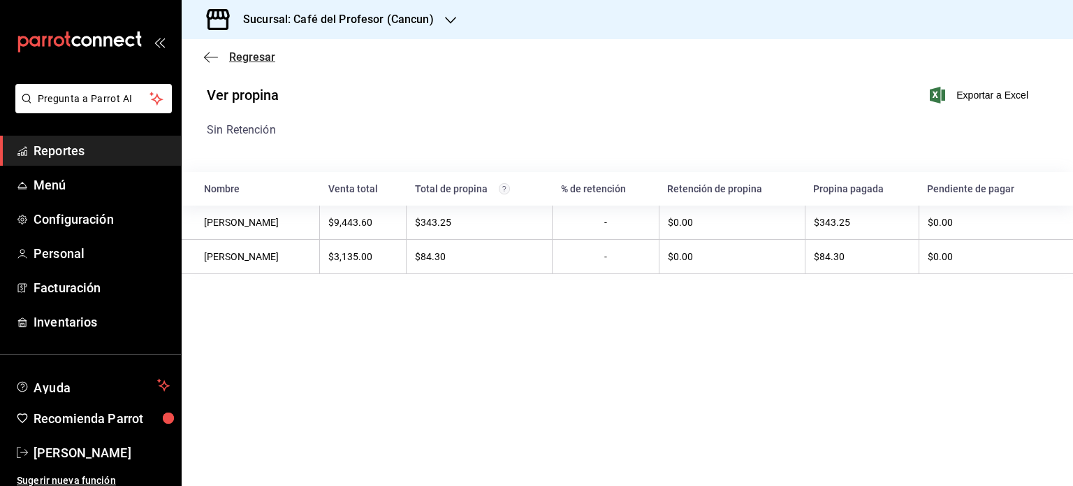
click at [243, 60] on span "Regresar" at bounding box center [252, 56] width 46 height 13
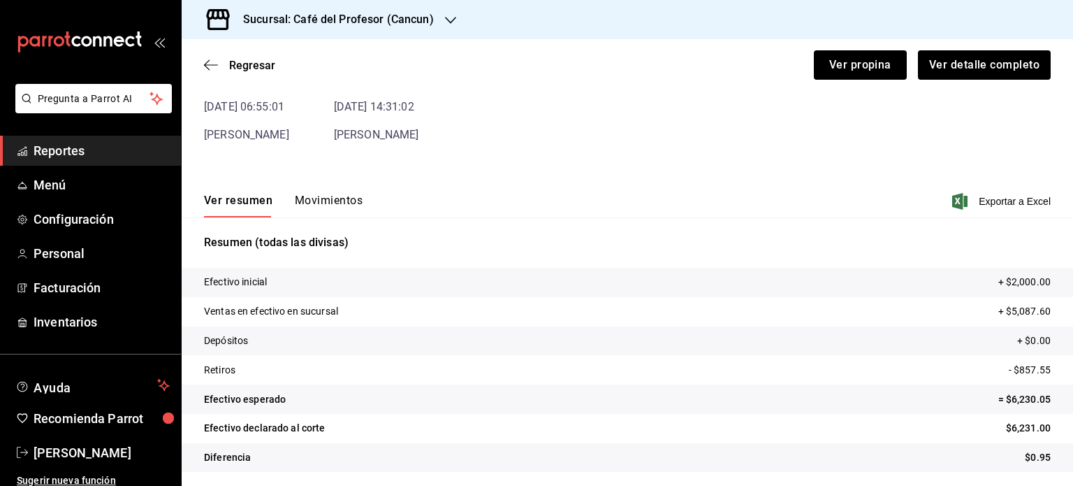
scroll to position [85, 0]
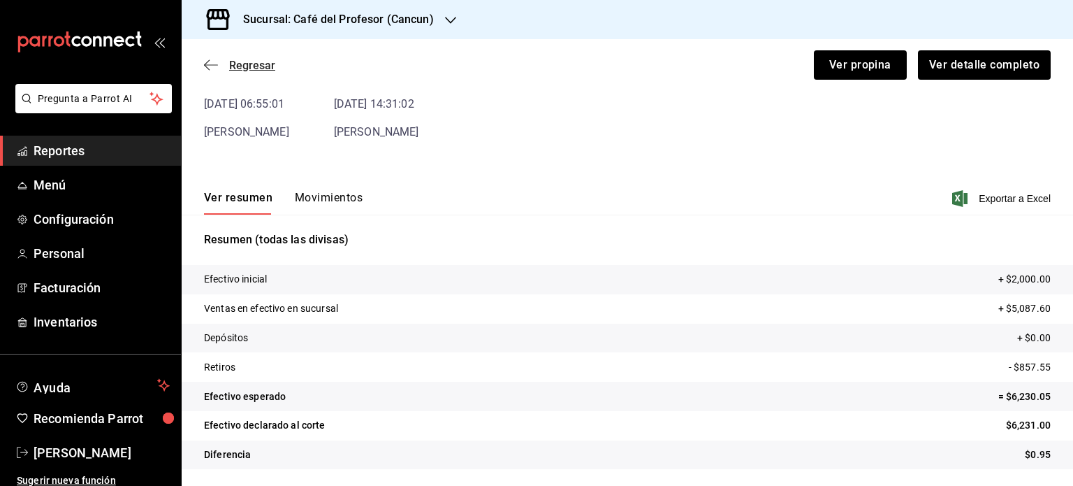
click at [246, 62] on span "Regresar" at bounding box center [252, 65] width 46 height 13
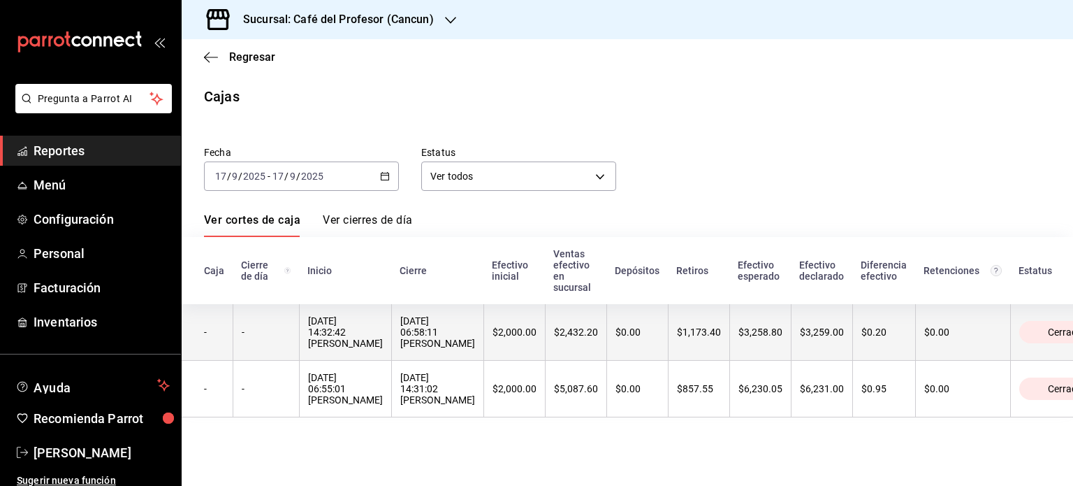
click at [454, 349] on div "18/09/2025 06:58:11 Camila Guerrero Matos" at bounding box center [437, 332] width 75 height 34
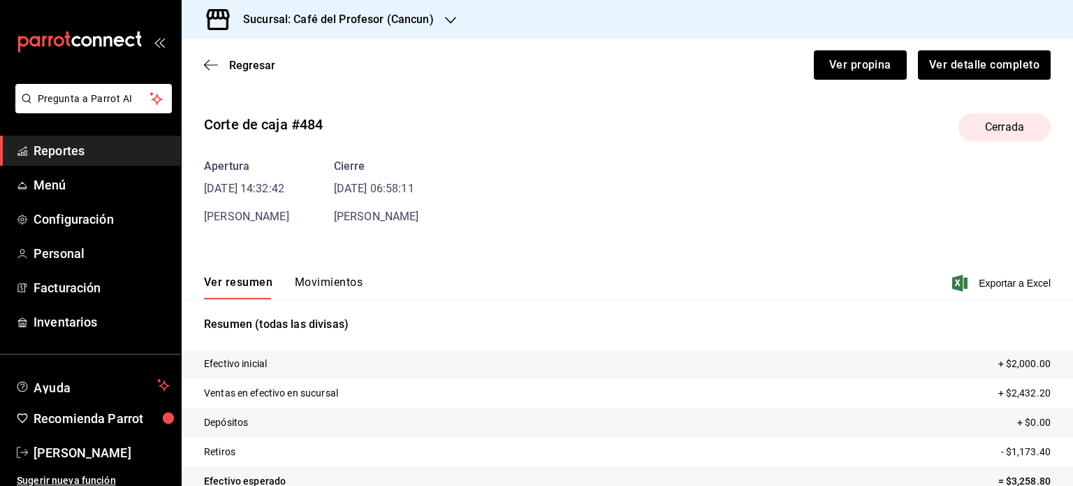
scroll to position [85, 0]
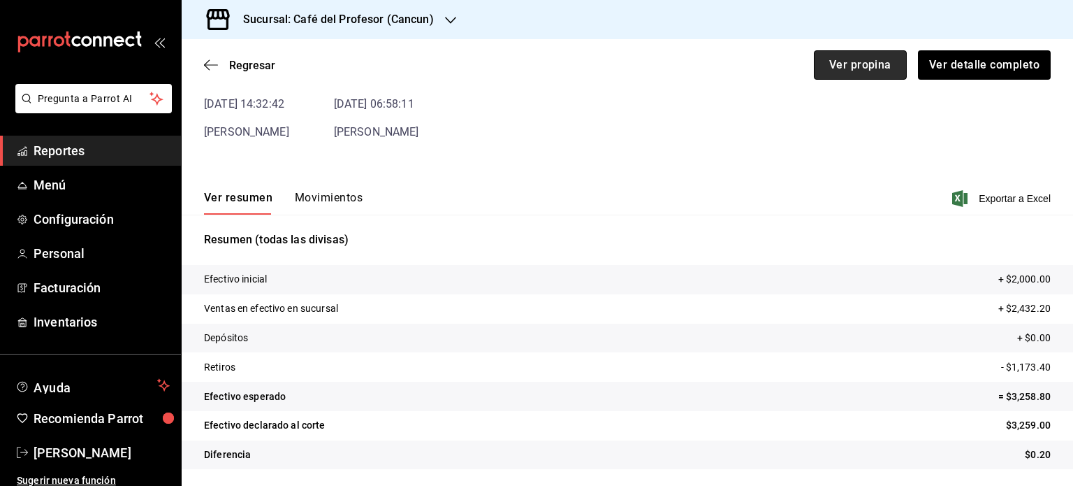
click at [843, 66] on button "Ver propina" at bounding box center [860, 64] width 93 height 29
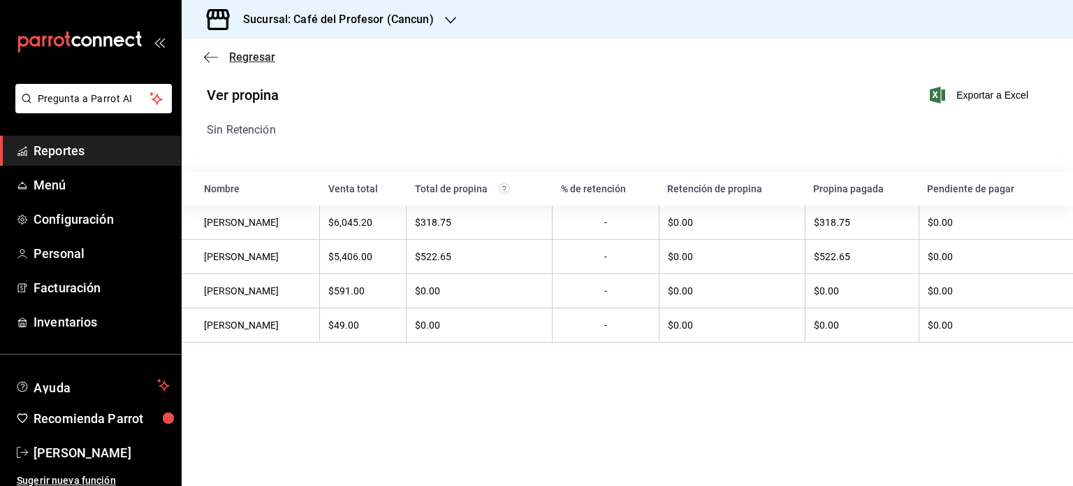
click at [270, 55] on span "Regresar" at bounding box center [252, 56] width 46 height 13
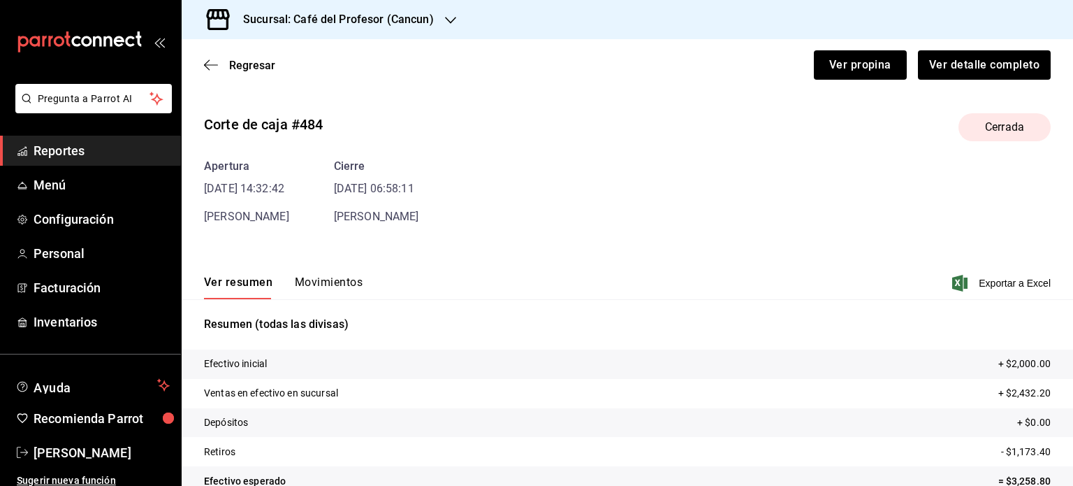
click at [355, 25] on h3 "Sucursal: Café del Profesor (Cancun)" at bounding box center [333, 19] width 202 height 17
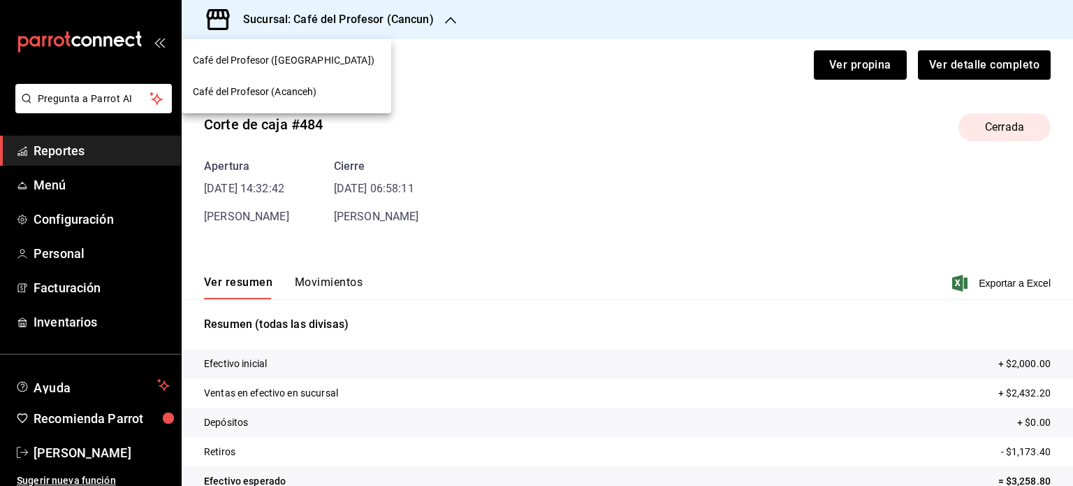
click at [309, 53] on span "Café del Profesor (Cancun)" at bounding box center [284, 60] width 182 height 15
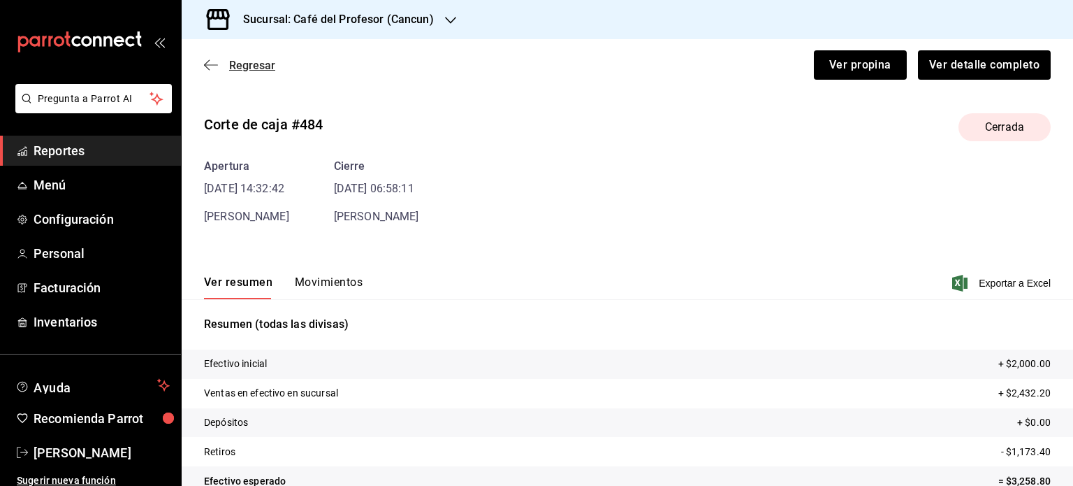
click at [249, 68] on span "Regresar" at bounding box center [252, 65] width 46 height 13
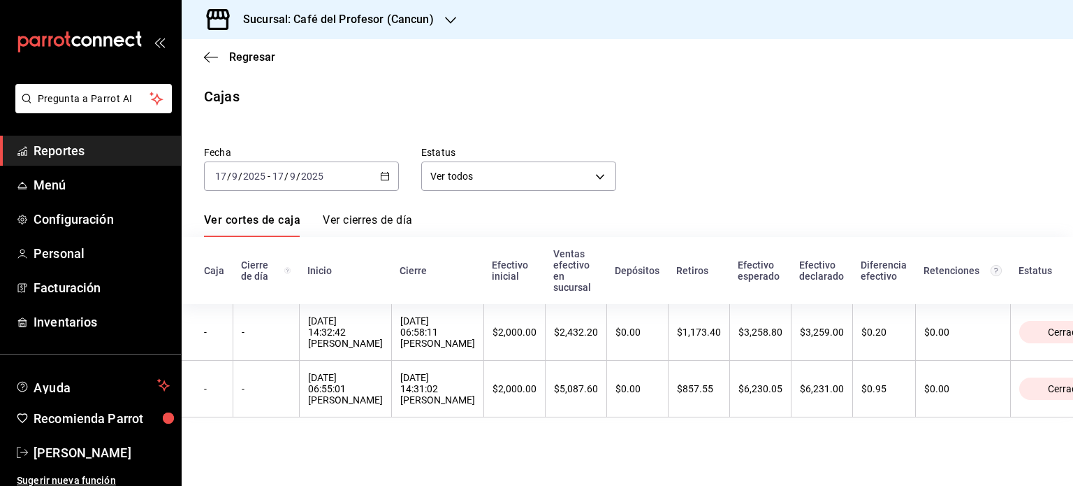
click at [249, 73] on div "Regresar" at bounding box center [628, 57] width 892 height 36
click at [255, 60] on span "Regresar" at bounding box center [252, 56] width 46 height 13
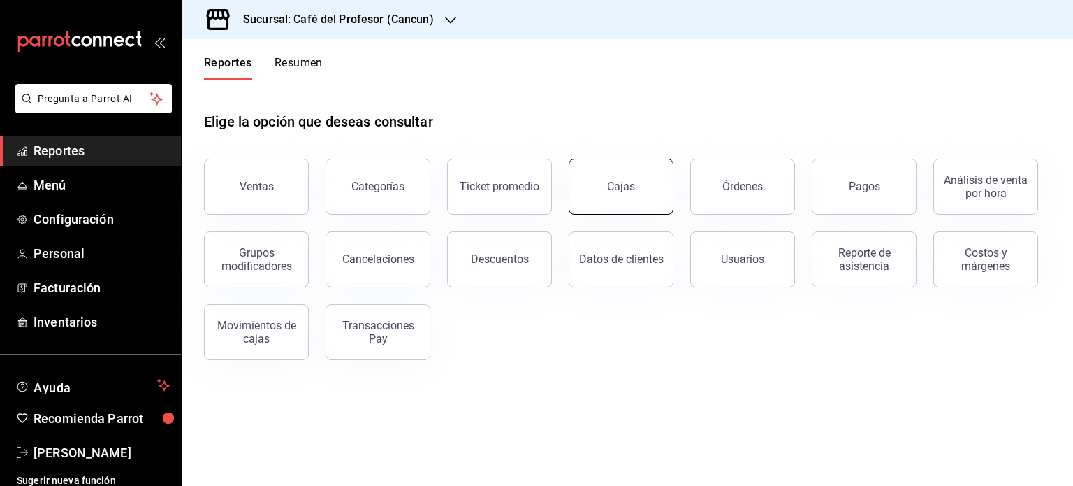
click at [637, 201] on link "Cajas" at bounding box center [621, 187] width 105 height 56
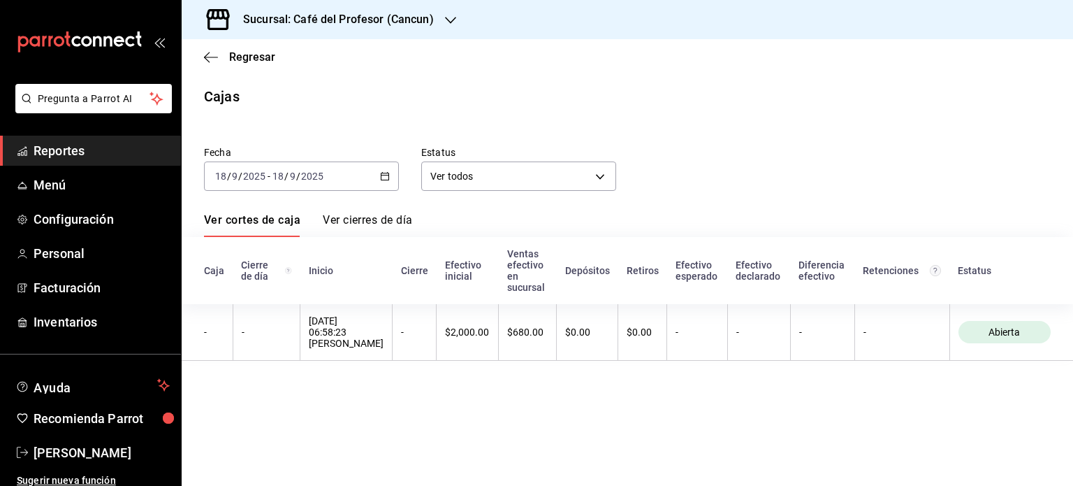
click at [386, 179] on icon "button" at bounding box center [385, 176] width 10 height 10
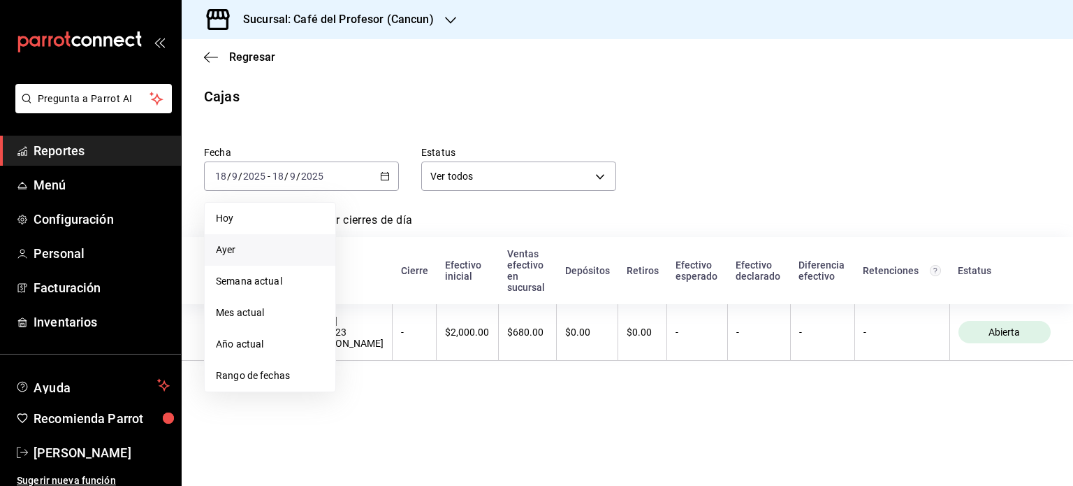
click at [247, 246] on span "Ayer" at bounding box center [270, 249] width 108 height 15
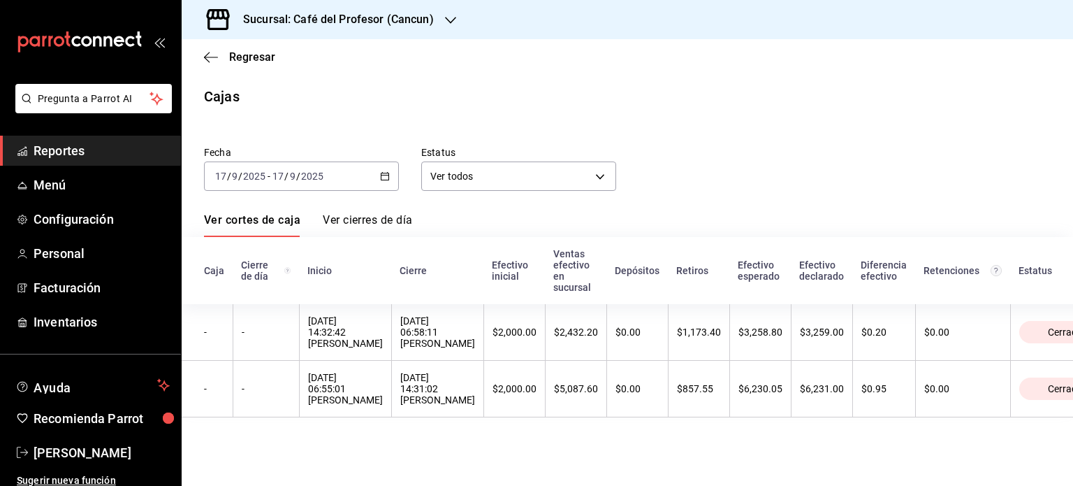
click at [426, 16] on h3 "Sucursal: Café del Profesor (Cancun)" at bounding box center [333, 19] width 202 height 17
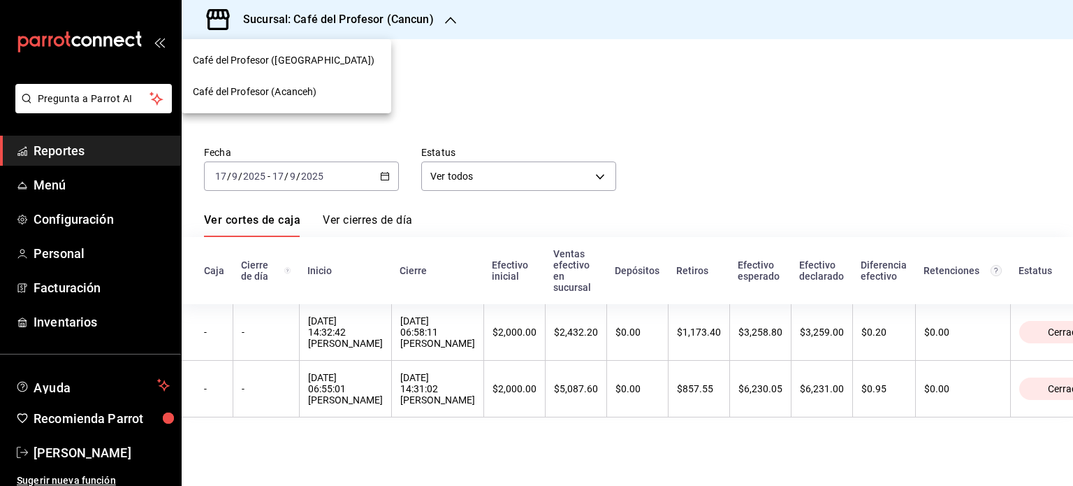
click at [339, 88] on div "Café del Profesor (Acanceh)" at bounding box center [286, 92] width 187 height 15
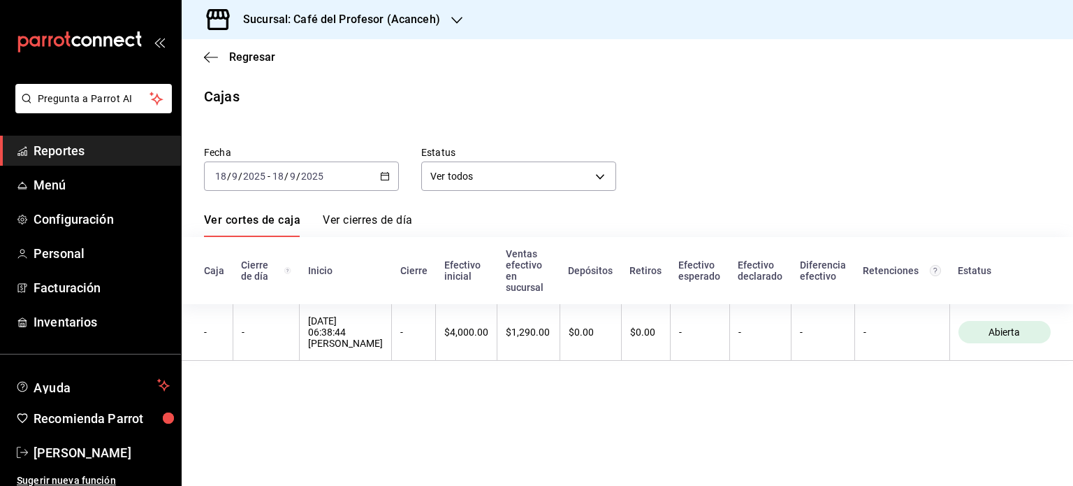
click at [350, 174] on div "2025-09-18 18 / 9 / 2025 - 2025-09-18 18 / 9 / 2025" at bounding box center [301, 175] width 195 height 29
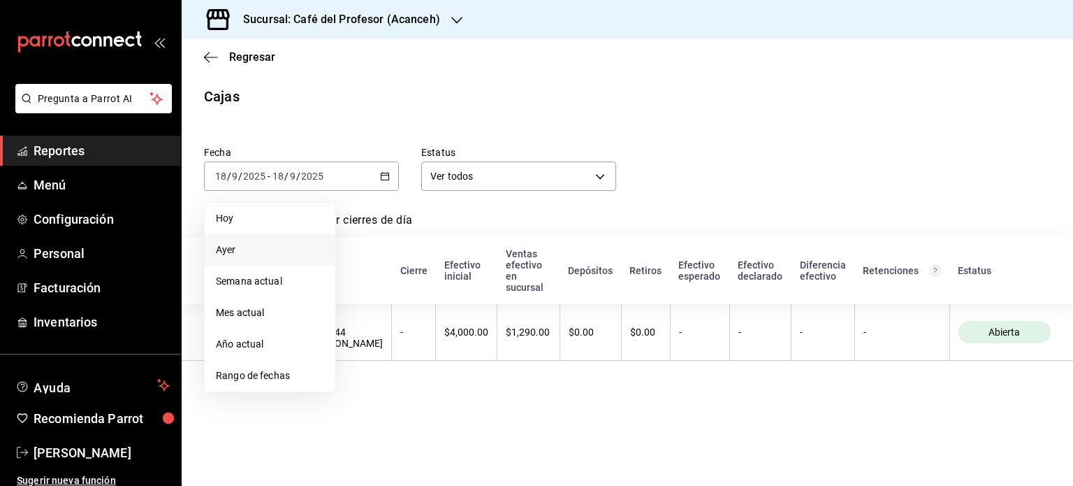
click at [282, 251] on span "Ayer" at bounding box center [270, 249] width 108 height 15
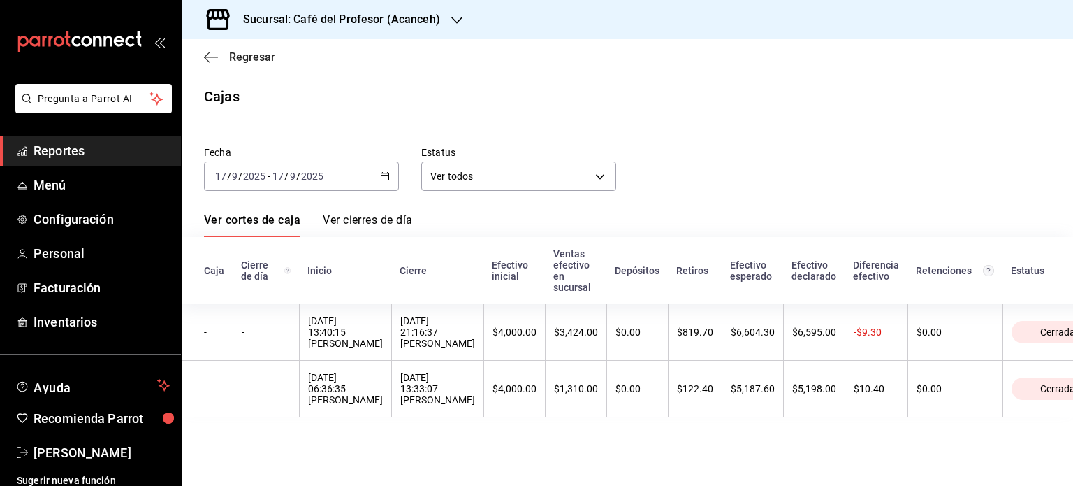
click at [249, 54] on span "Regresar" at bounding box center [252, 56] width 46 height 13
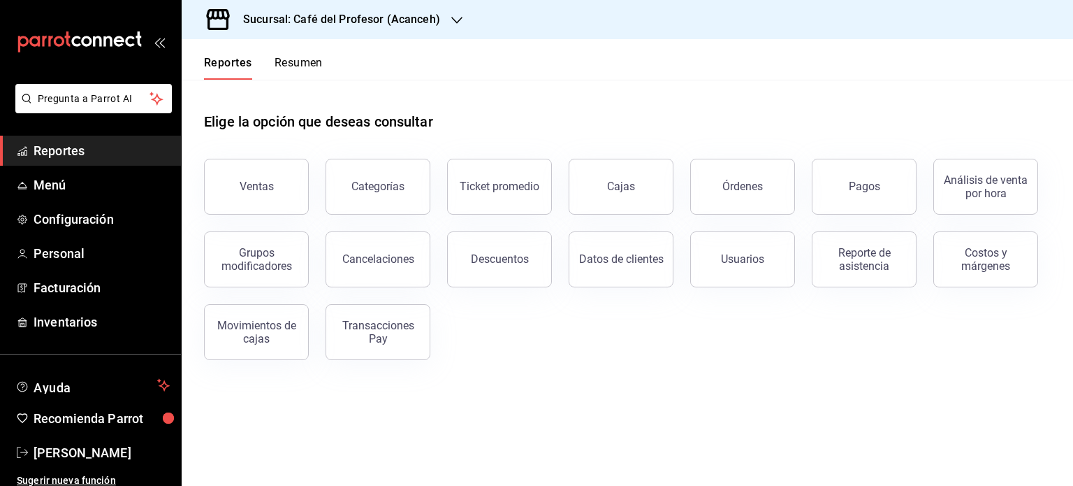
click at [330, 15] on h3 "Sucursal: Café del Profesor (Acanceh)" at bounding box center [336, 19] width 208 height 17
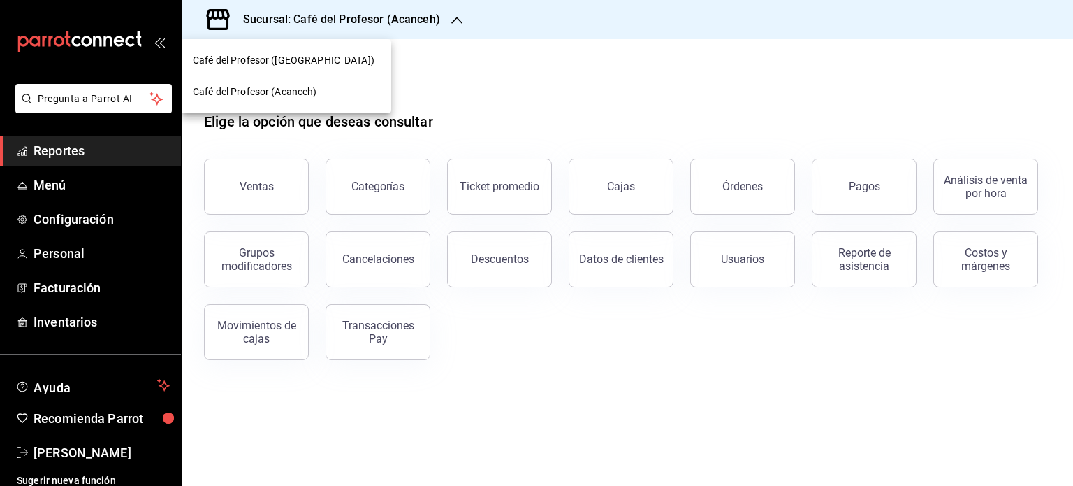
click at [316, 52] on div "Café del Profesor (Cancun)" at bounding box center [287, 60] width 210 height 31
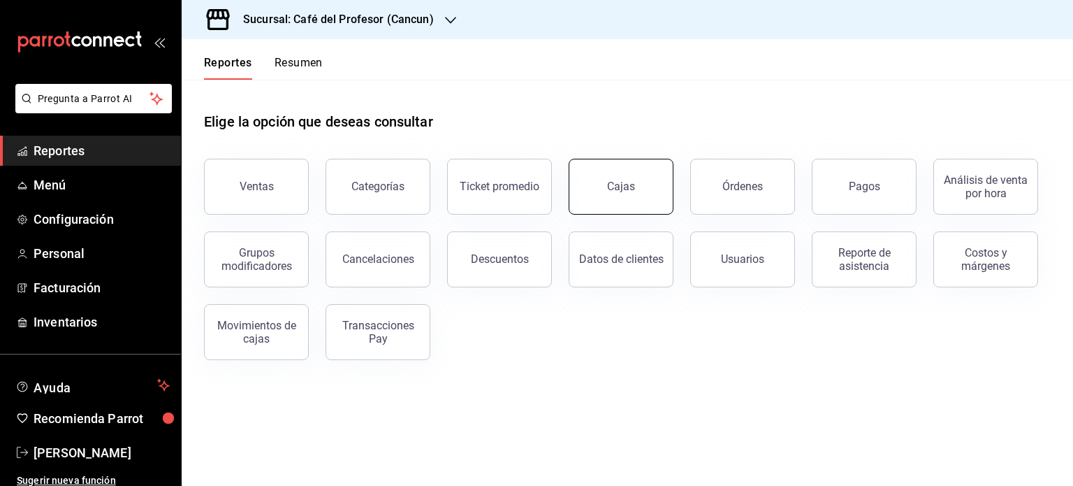
click at [628, 197] on link "Cajas" at bounding box center [621, 187] width 105 height 56
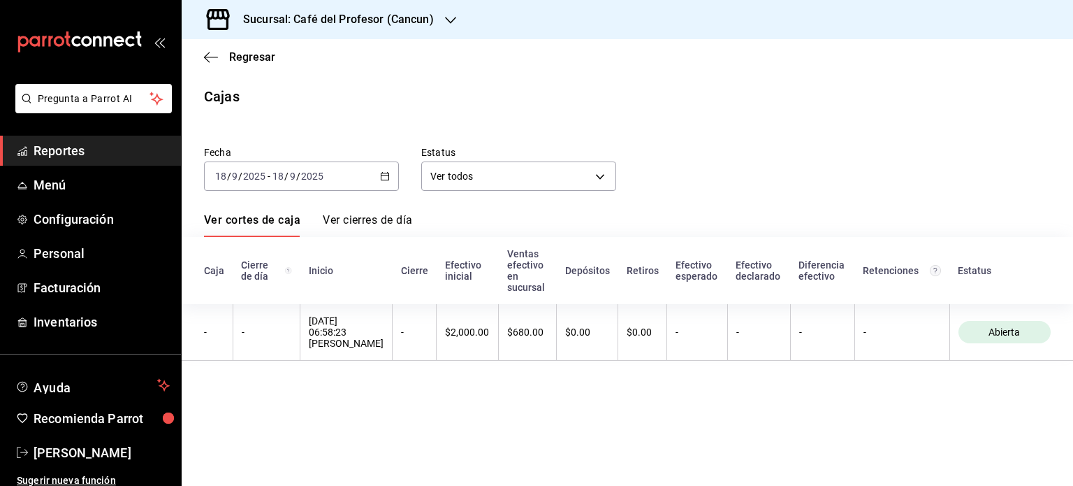
click at [394, 178] on div "2025-09-18 18 / 9 / 2025 - 2025-09-18 18 / 9 / 2025" at bounding box center [301, 175] width 195 height 29
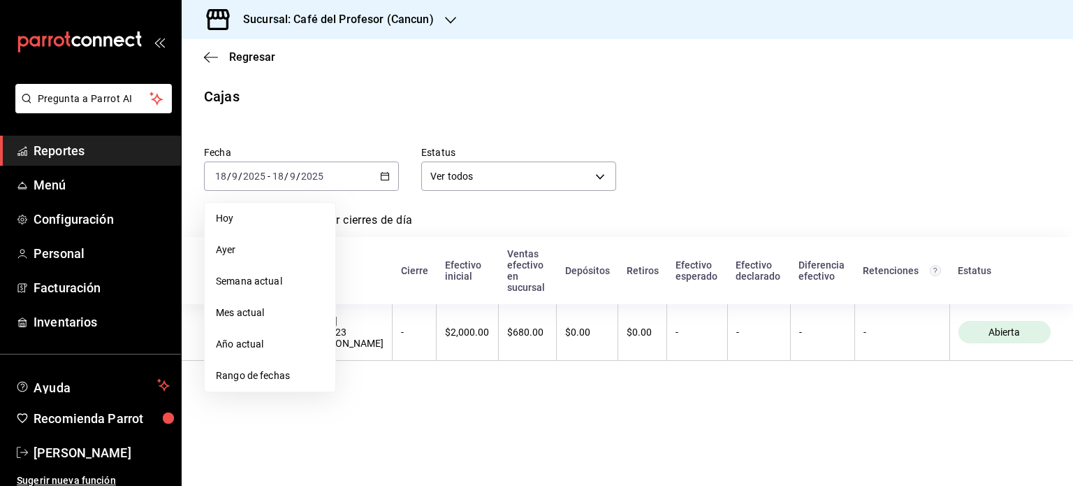
click at [257, 247] on span "Ayer" at bounding box center [270, 249] width 108 height 15
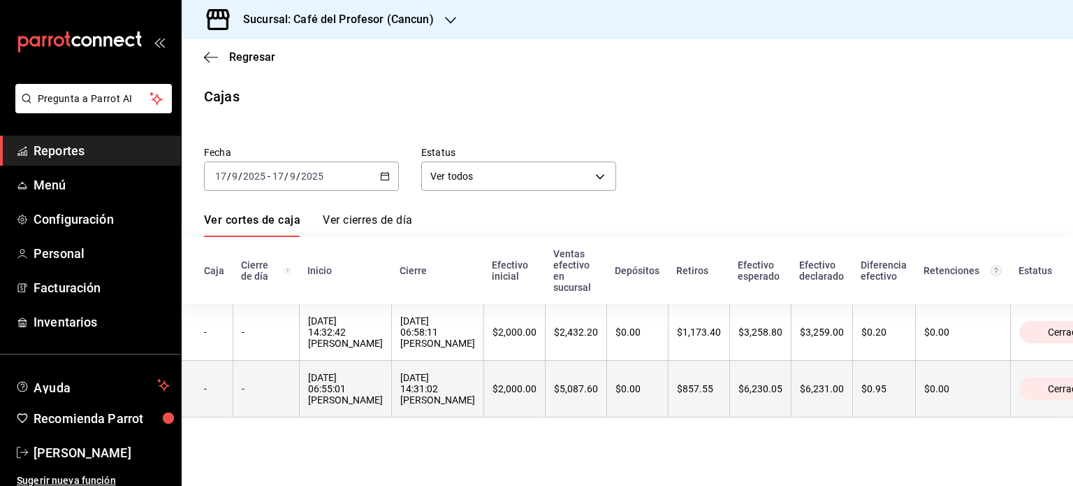
click at [545, 382] on th "$2,000.00" at bounding box center [514, 389] width 61 height 57
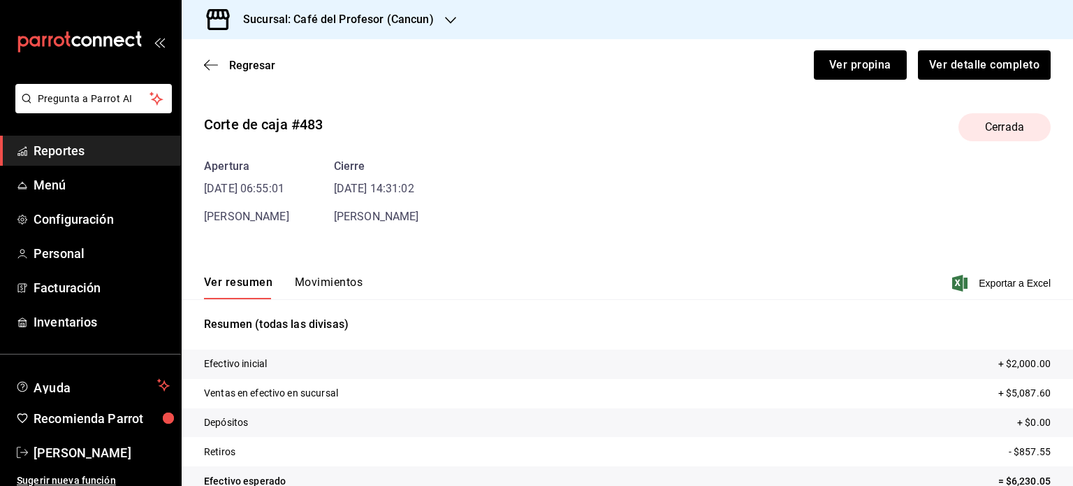
scroll to position [85, 0]
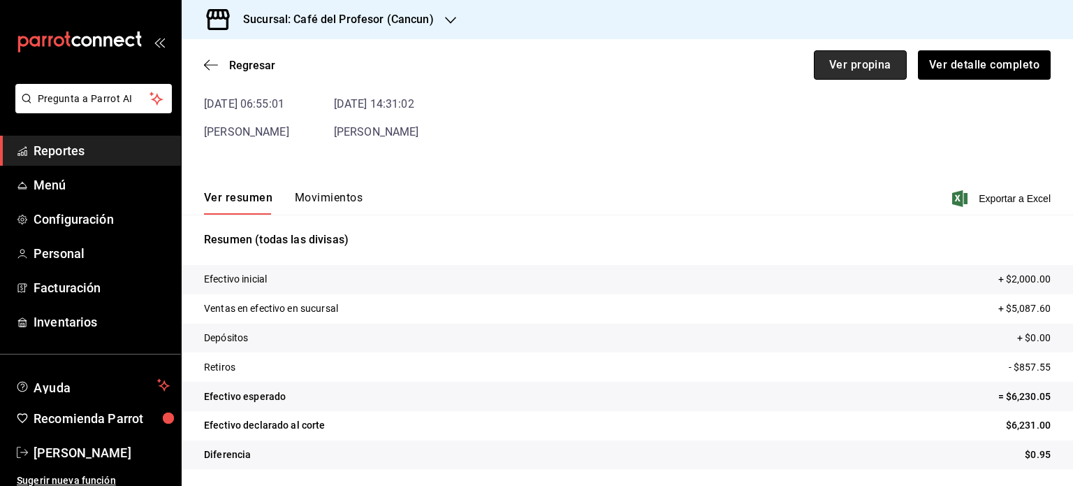
click at [834, 58] on button "Ver propina" at bounding box center [860, 64] width 93 height 29
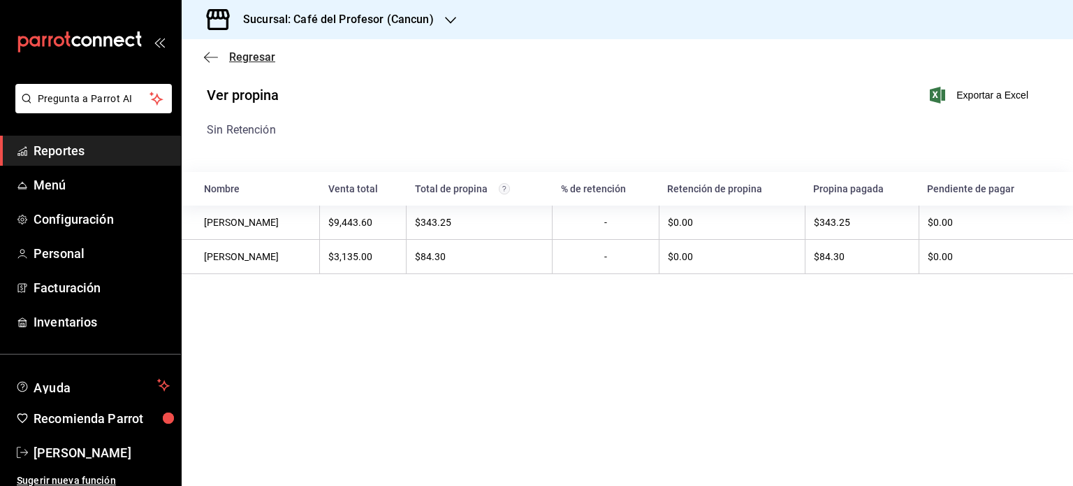
click at [228, 55] on span "Regresar" at bounding box center [239, 56] width 71 height 13
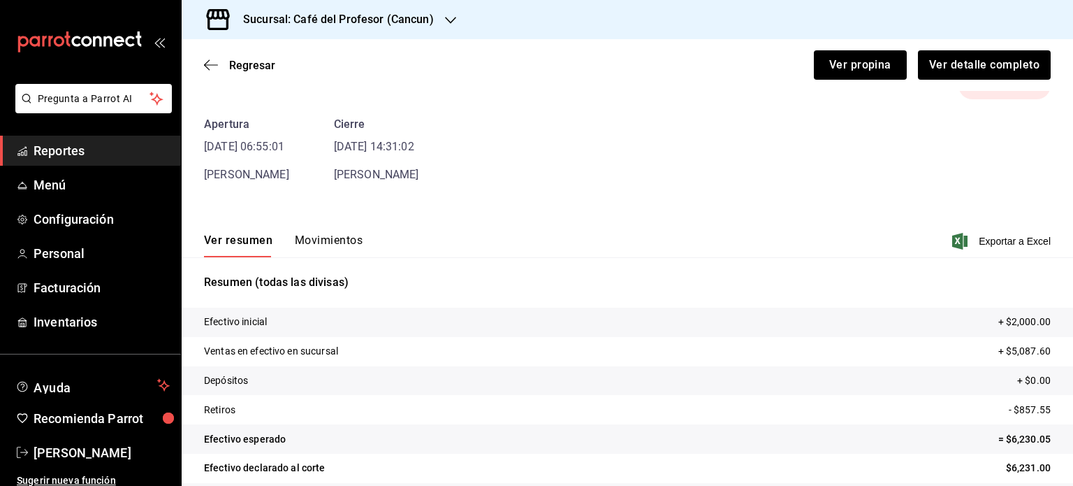
scroll to position [85, 0]
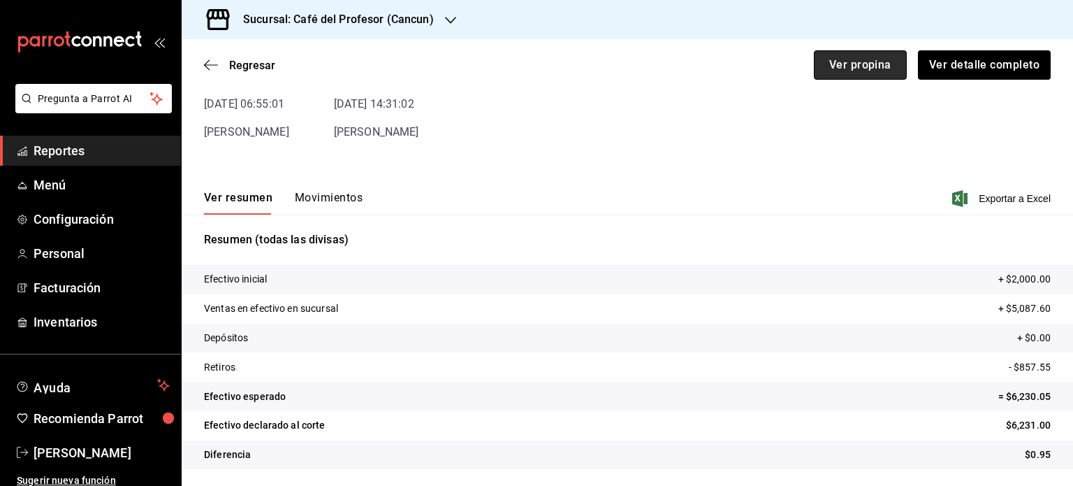
click at [878, 64] on button "Ver propina" at bounding box center [860, 64] width 93 height 29
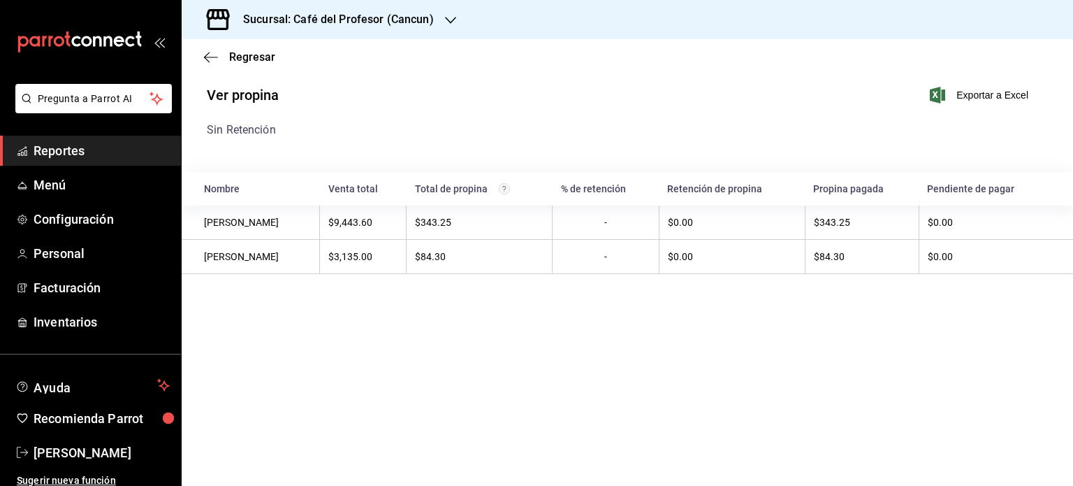
click at [252, 66] on div "Regresar" at bounding box center [628, 57] width 892 height 36
click at [251, 55] on span "Regresar" at bounding box center [252, 56] width 46 height 13
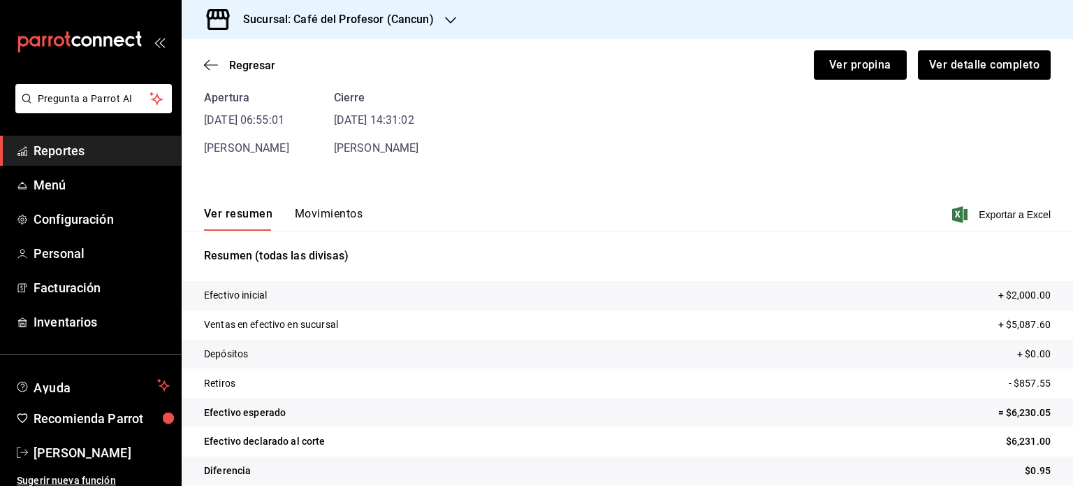
scroll to position [85, 0]
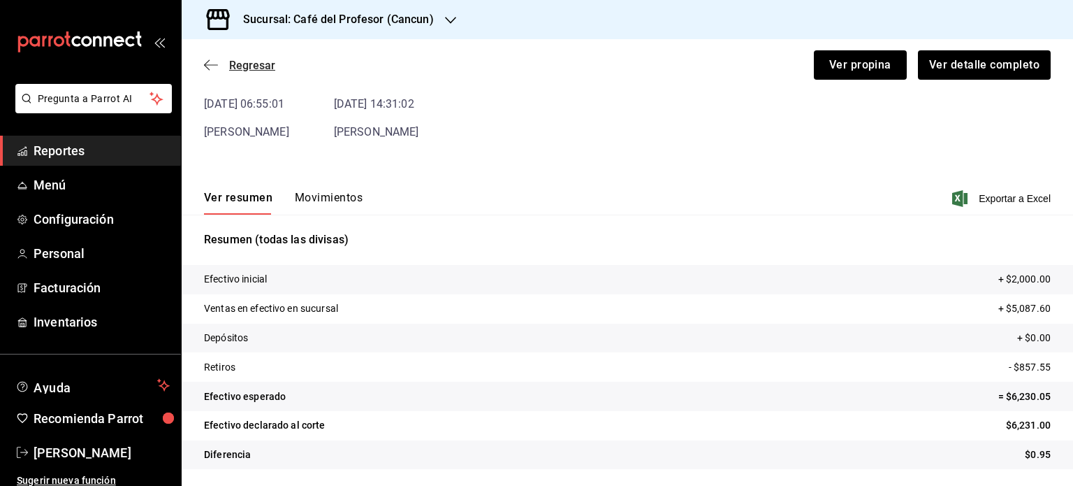
click at [250, 66] on span "Regresar" at bounding box center [252, 65] width 46 height 13
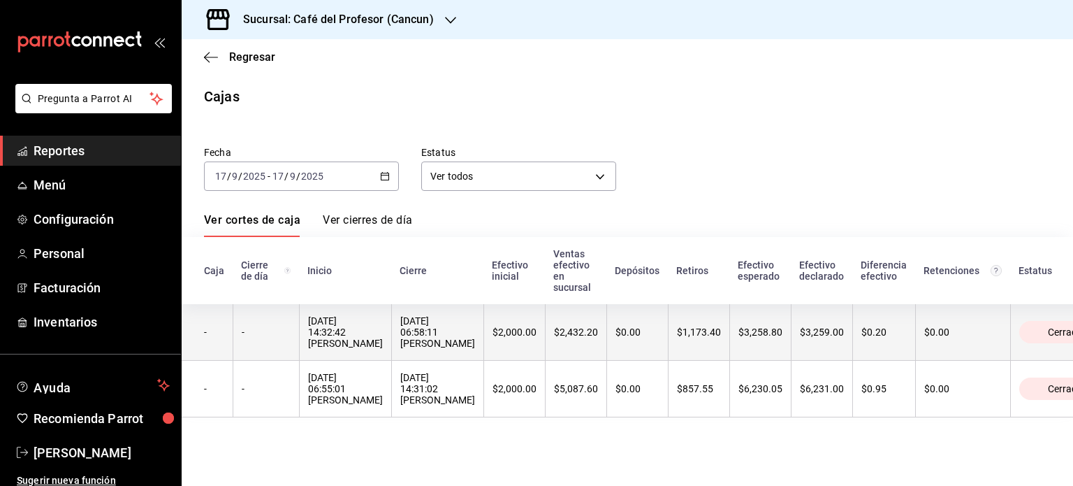
click at [545, 354] on th "$2,000.00" at bounding box center [514, 332] width 61 height 57
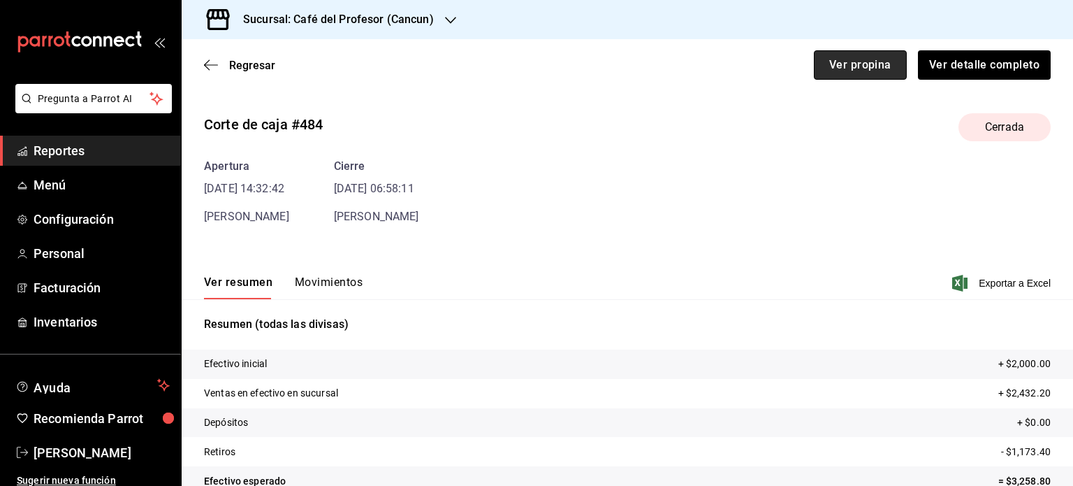
click at [848, 64] on button "Ver propina" at bounding box center [860, 64] width 93 height 29
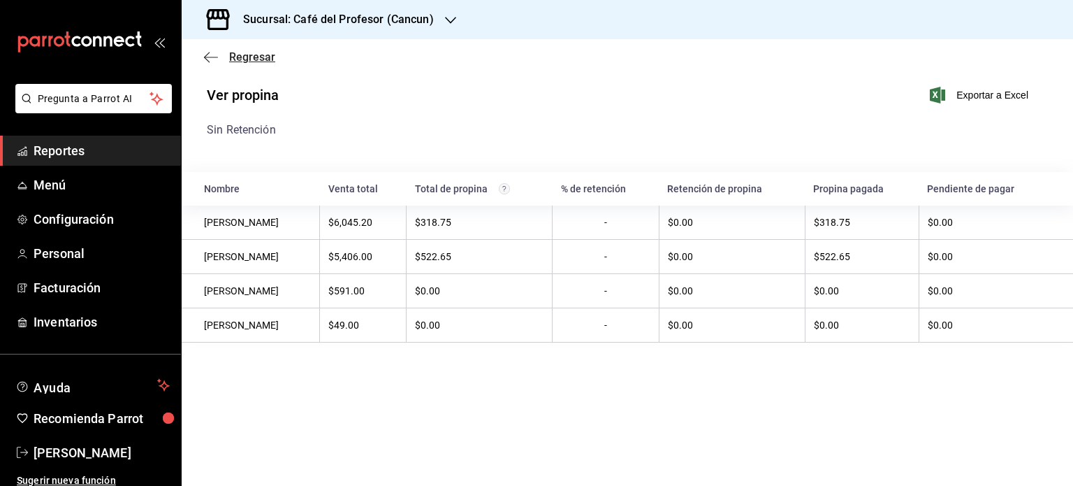
click at [273, 56] on span "Regresar" at bounding box center [252, 56] width 46 height 13
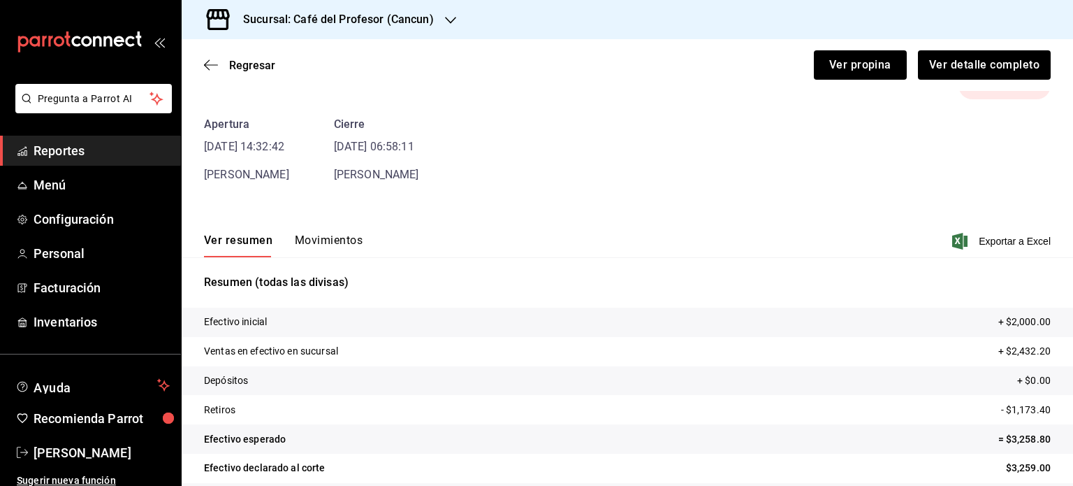
scroll to position [85, 0]
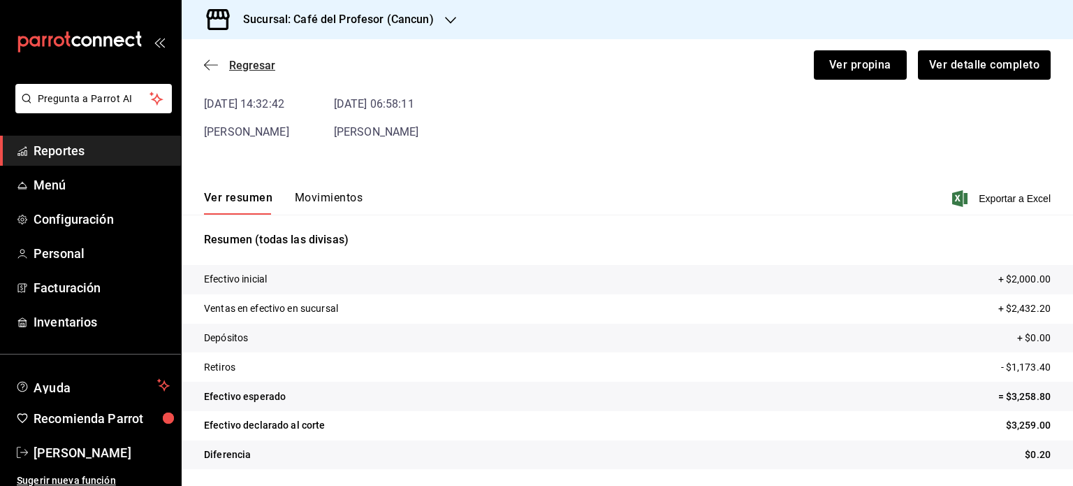
click at [241, 66] on span "Regresar" at bounding box center [252, 65] width 46 height 13
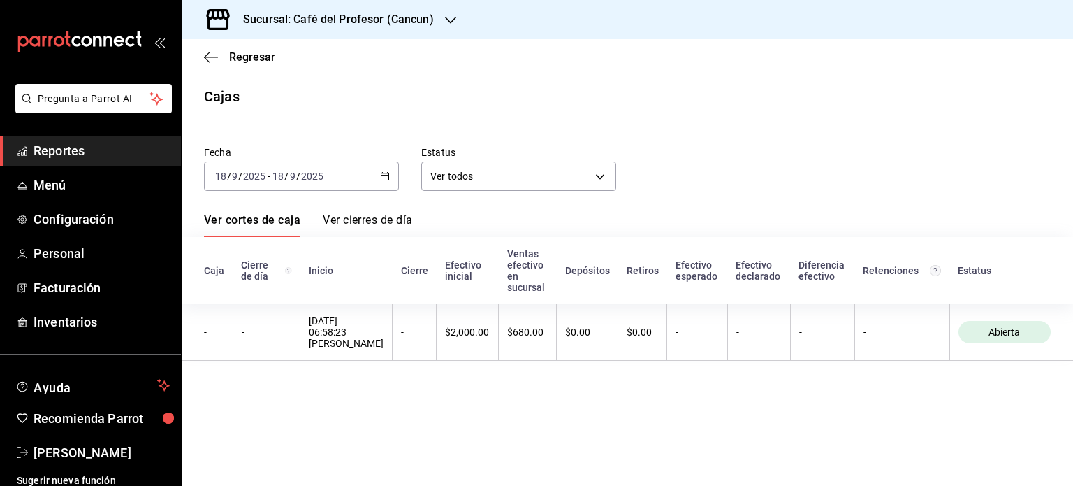
click at [386, 172] on icon "button" at bounding box center [385, 176] width 10 height 10
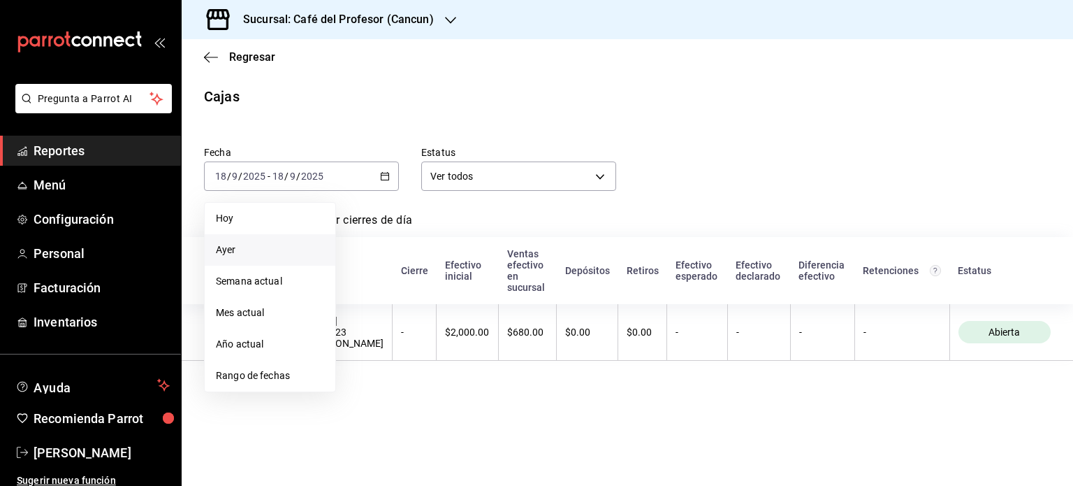
click at [257, 257] on li "Ayer" at bounding box center [270, 249] width 131 height 31
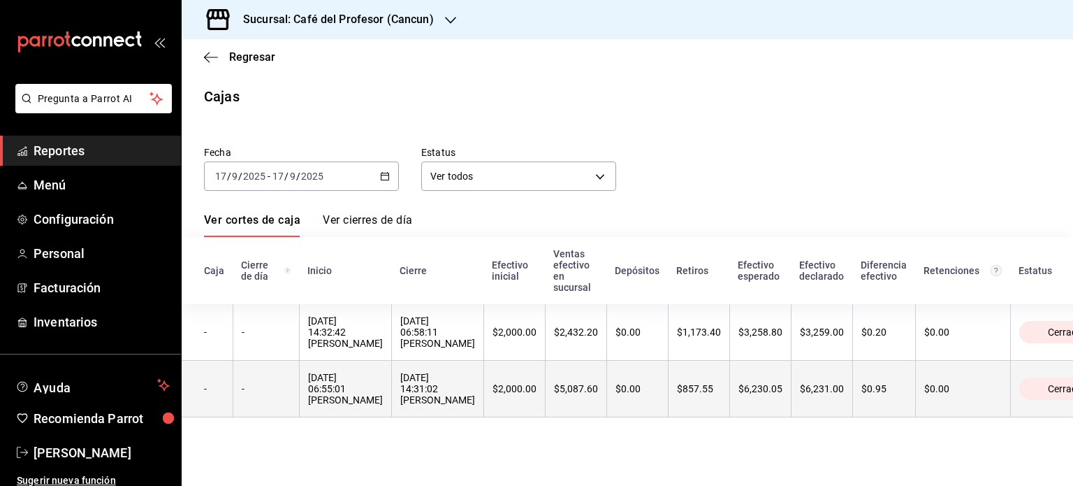
click at [668, 402] on th "$0.00" at bounding box center [637, 389] width 61 height 57
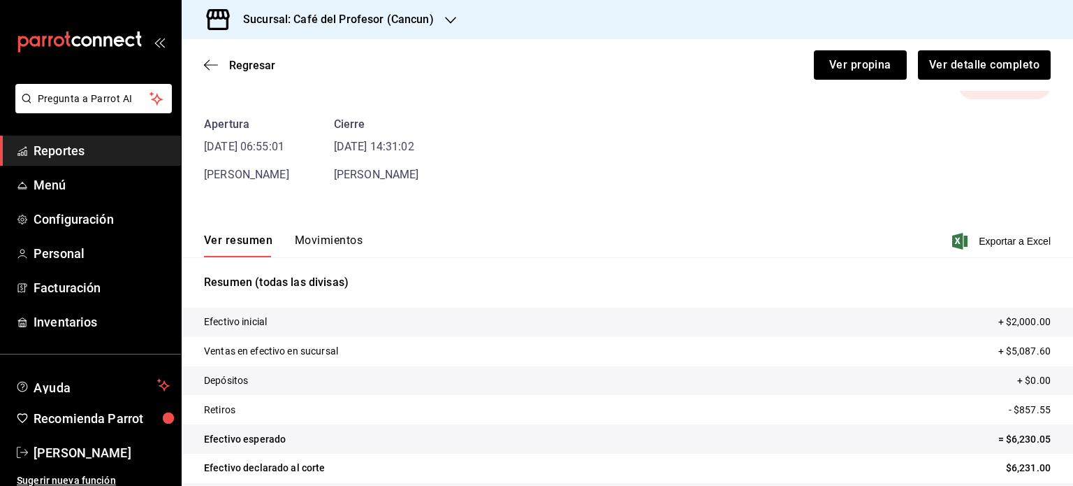
scroll to position [85, 0]
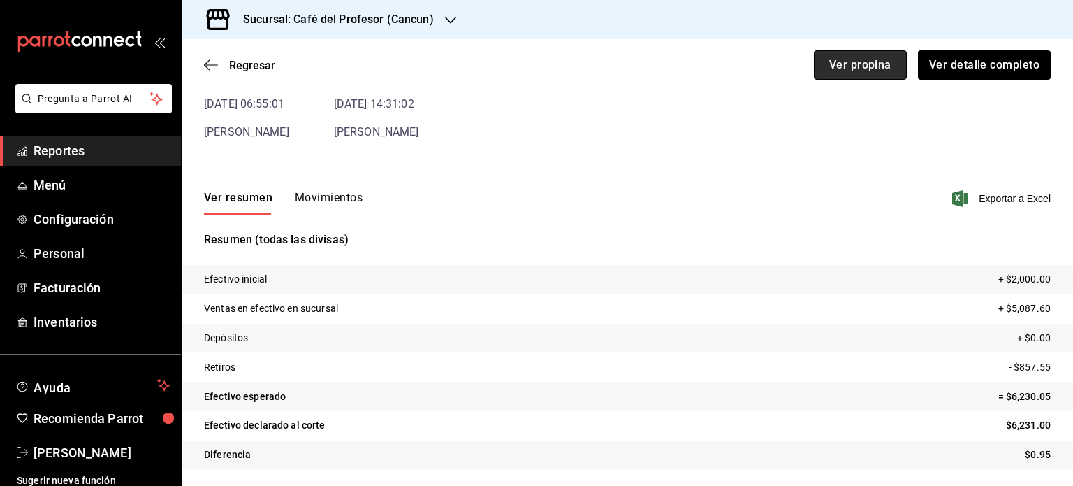
click at [833, 68] on button "Ver propina" at bounding box center [860, 64] width 93 height 29
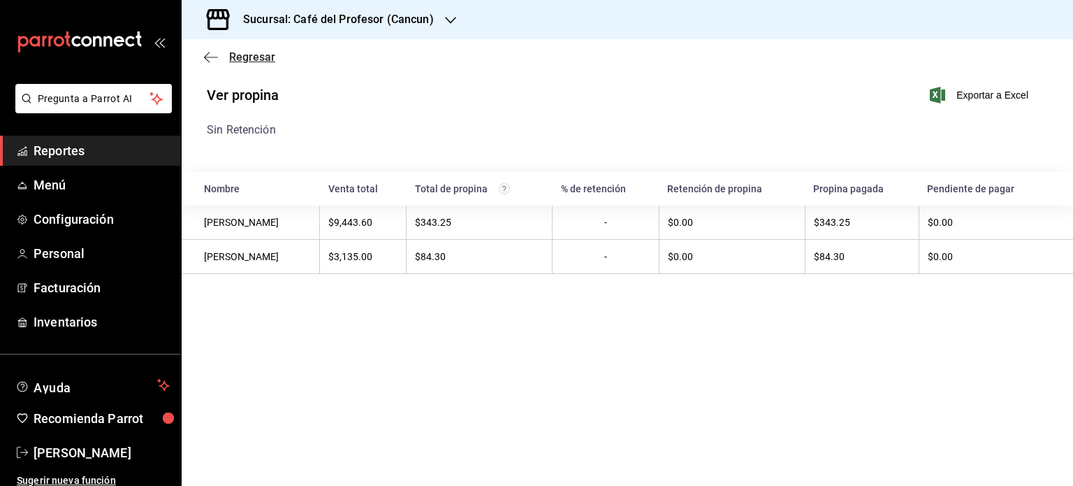
click at [253, 61] on span "Regresar" at bounding box center [252, 56] width 46 height 13
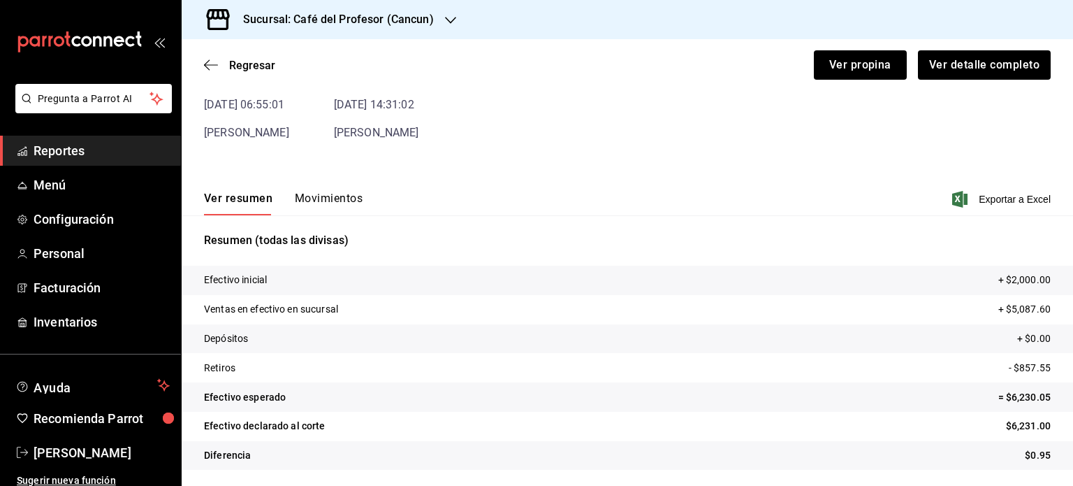
scroll to position [85, 0]
click at [236, 65] on span "Regresar" at bounding box center [252, 65] width 46 height 13
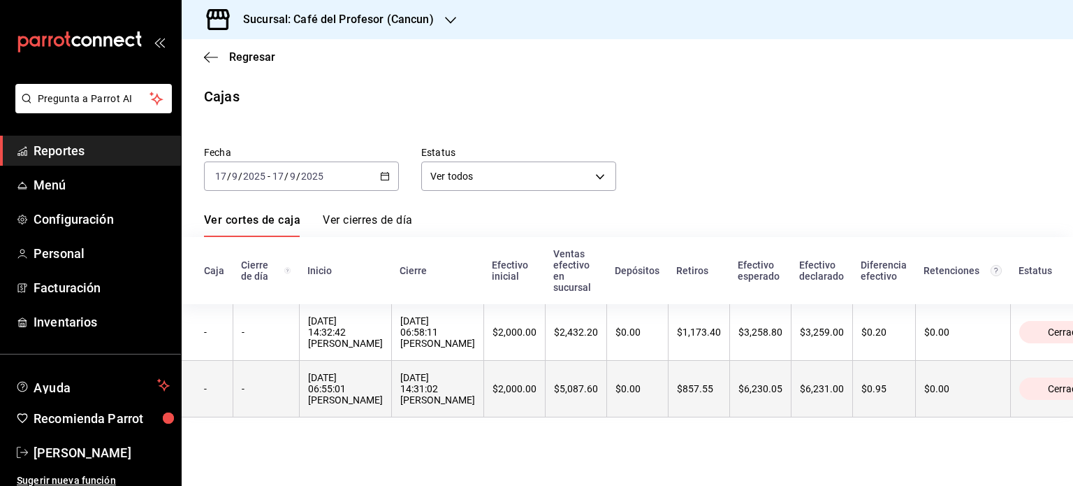
click at [484, 402] on th "17/09/2025 14:31:02 Yeray Díaz" at bounding box center [437, 389] width 92 height 57
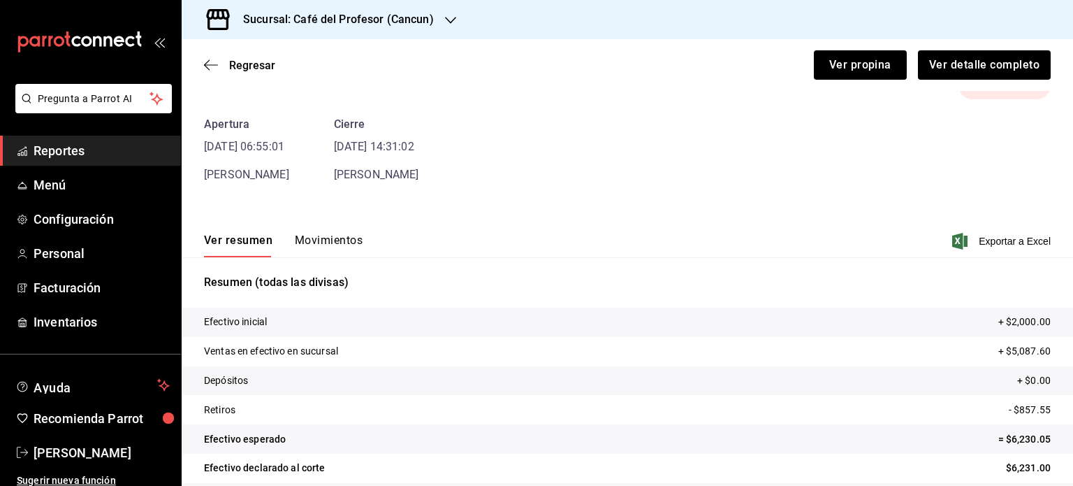
scroll to position [85, 0]
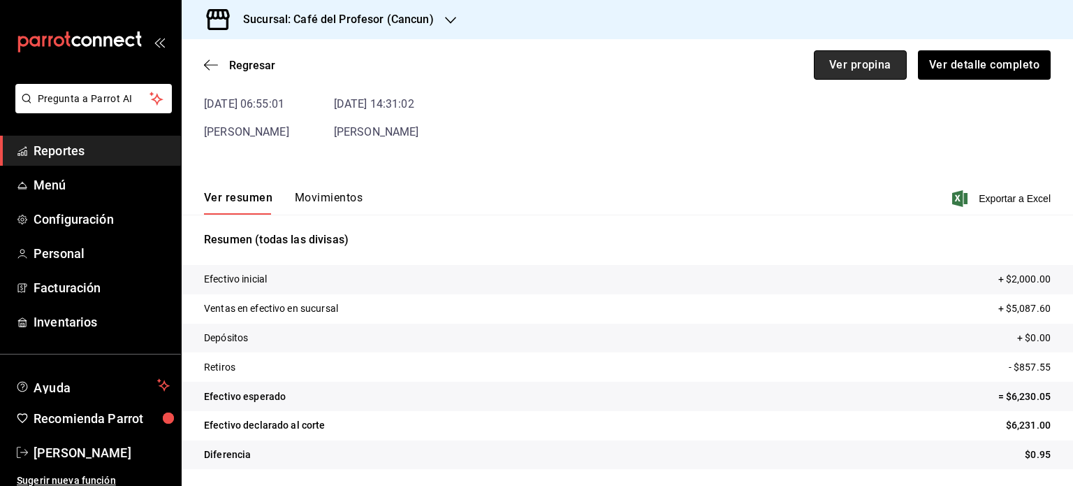
click at [850, 65] on button "Ver propina" at bounding box center [860, 64] width 93 height 29
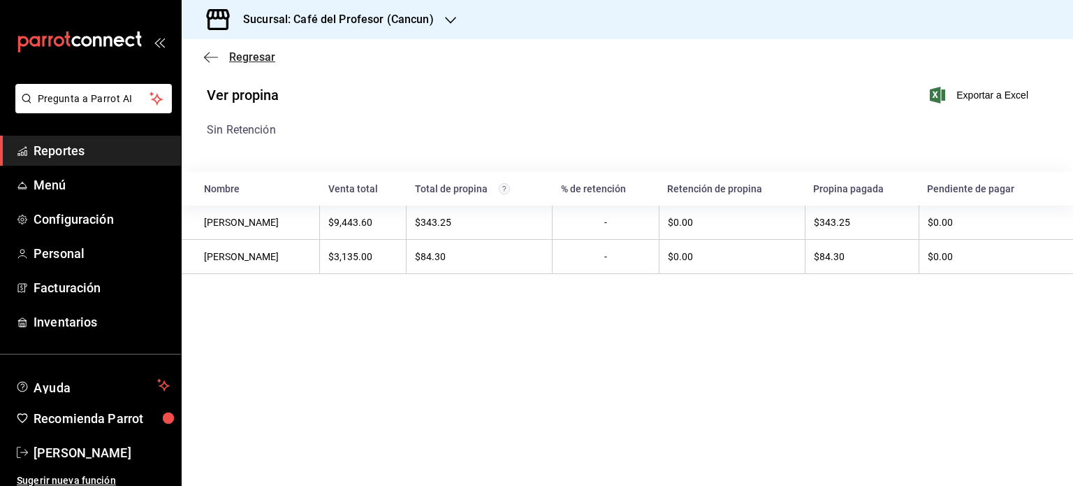
click at [249, 50] on span "Regresar" at bounding box center [252, 56] width 46 height 13
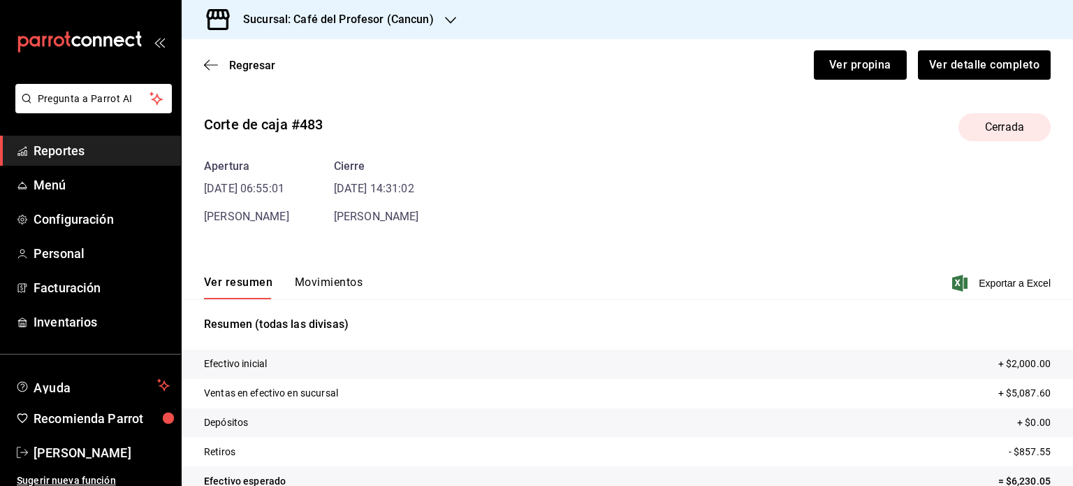
scroll to position [85, 0]
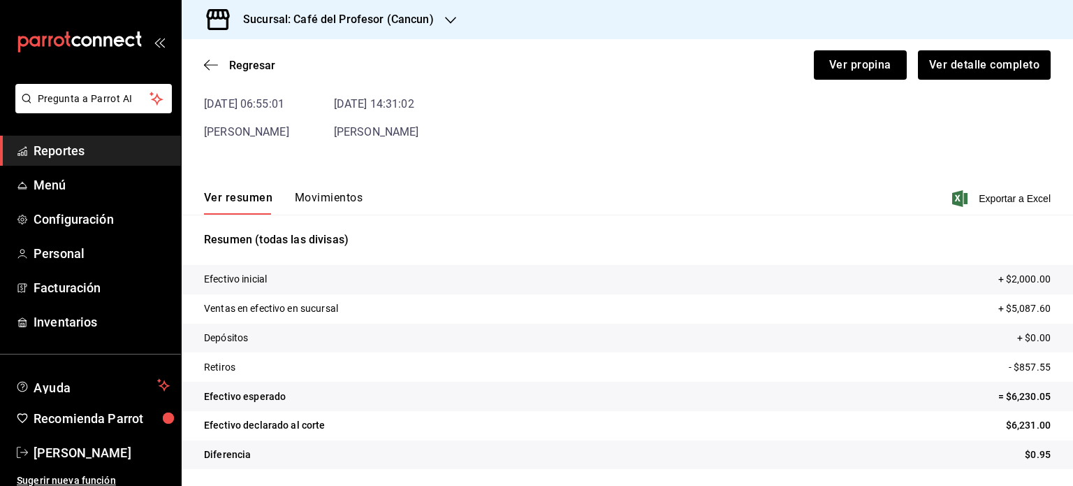
click at [336, 191] on button "Movimientos" at bounding box center [329, 203] width 68 height 24
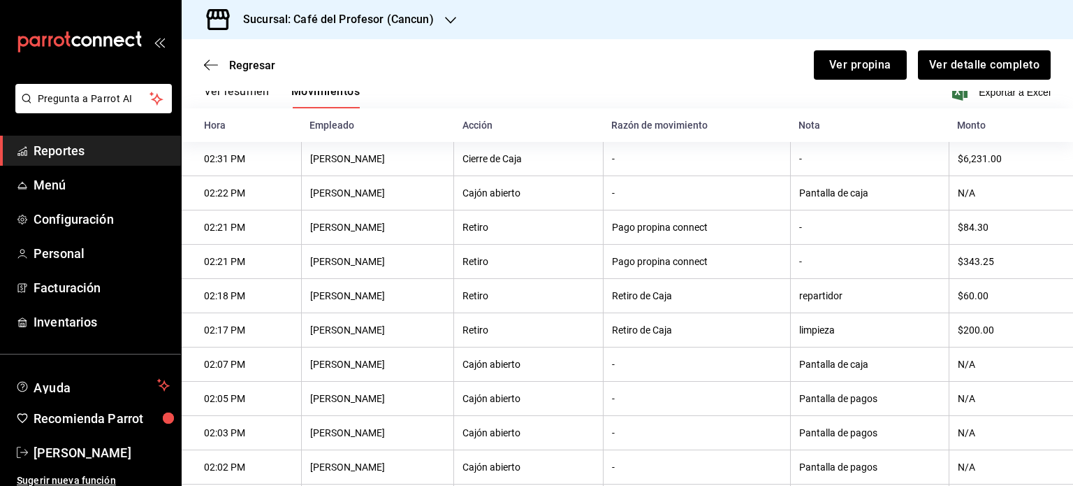
scroll to position [224, 0]
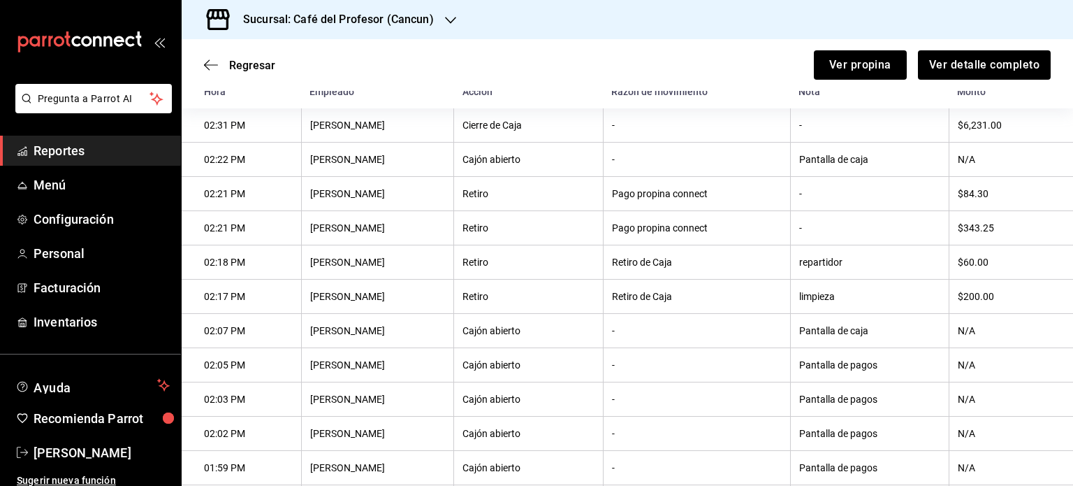
click at [1003, 259] on th "$60.00" at bounding box center [1011, 262] width 124 height 34
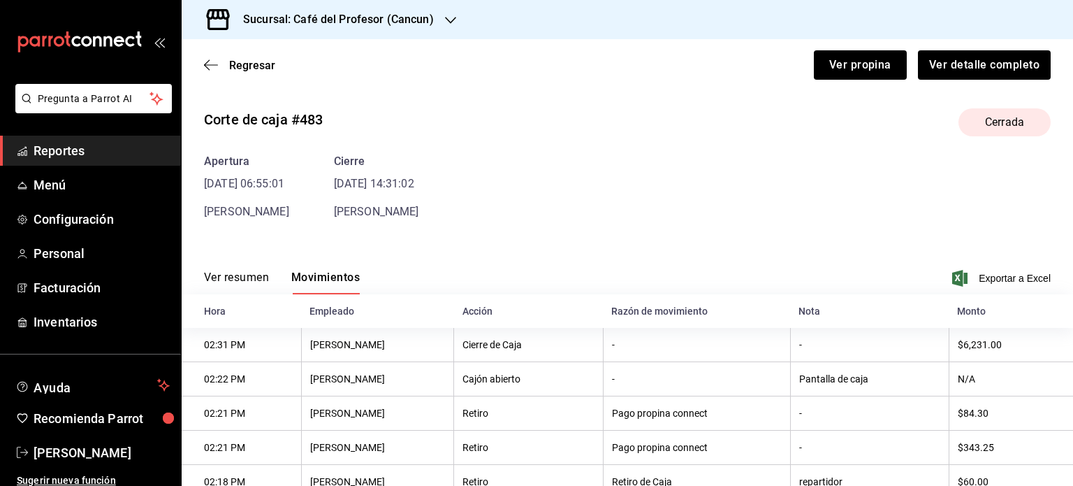
scroll to position [0, 0]
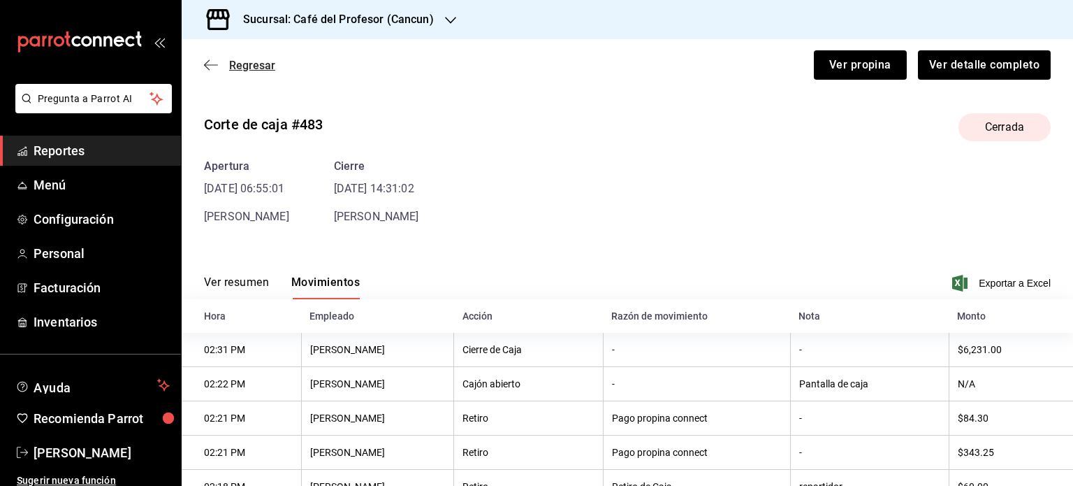
click at [248, 61] on span "Regresar" at bounding box center [252, 65] width 46 height 13
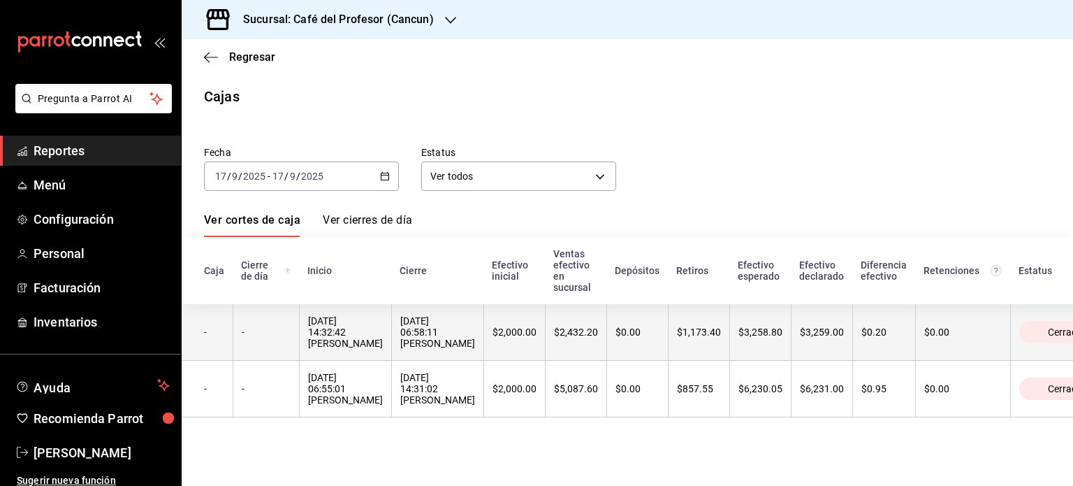
click at [391, 340] on th "17/09/2025 14:32:42 Yeray Díaz" at bounding box center [345, 332] width 92 height 57
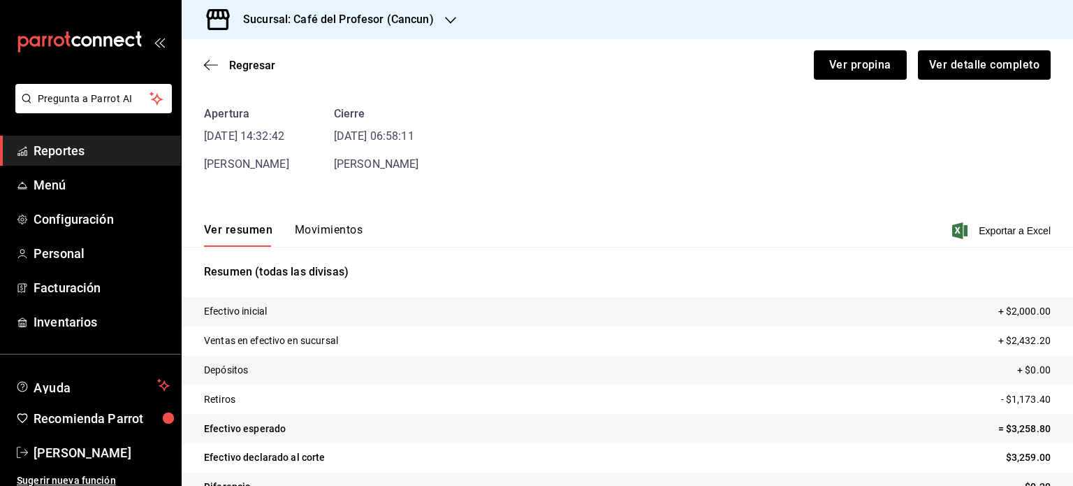
scroll to position [85, 0]
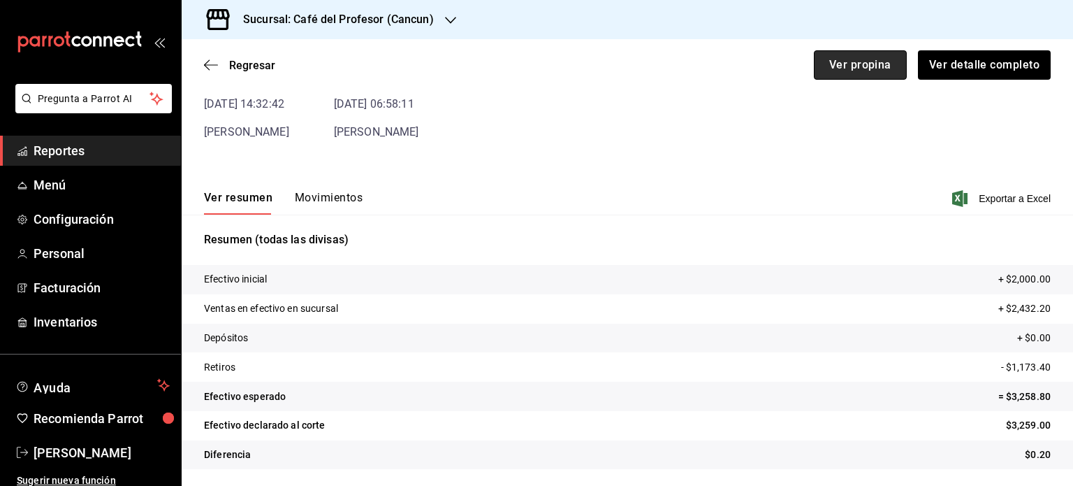
click at [860, 59] on button "Ver propina" at bounding box center [860, 64] width 93 height 29
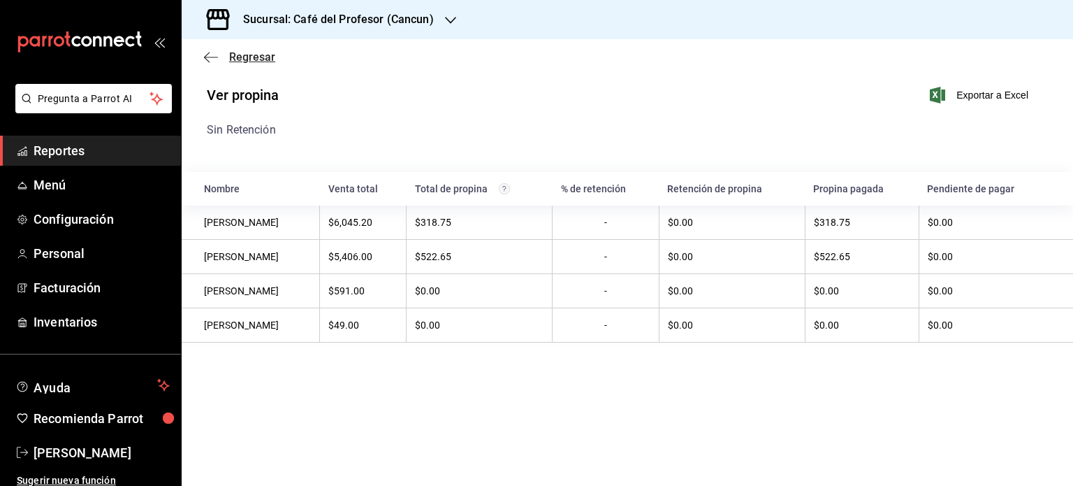
click at [233, 61] on span "Regresar" at bounding box center [252, 56] width 46 height 13
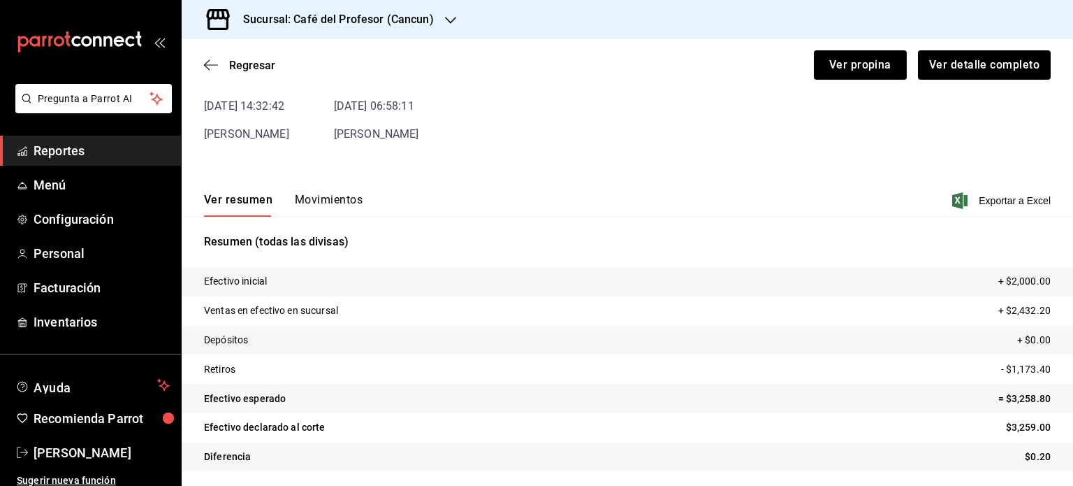
scroll to position [85, 0]
click at [347, 192] on button "Movimientos" at bounding box center [329, 203] width 68 height 24
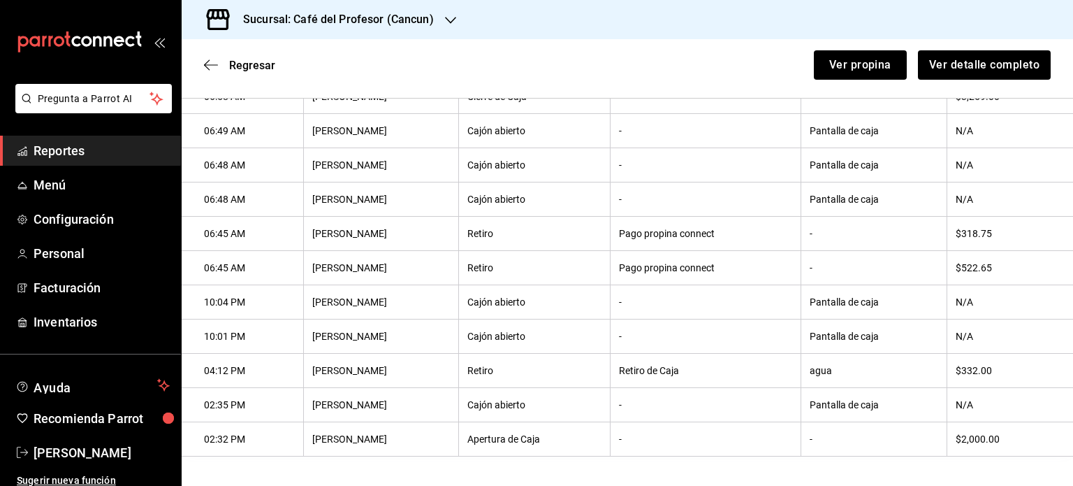
scroll to position [288, 0]
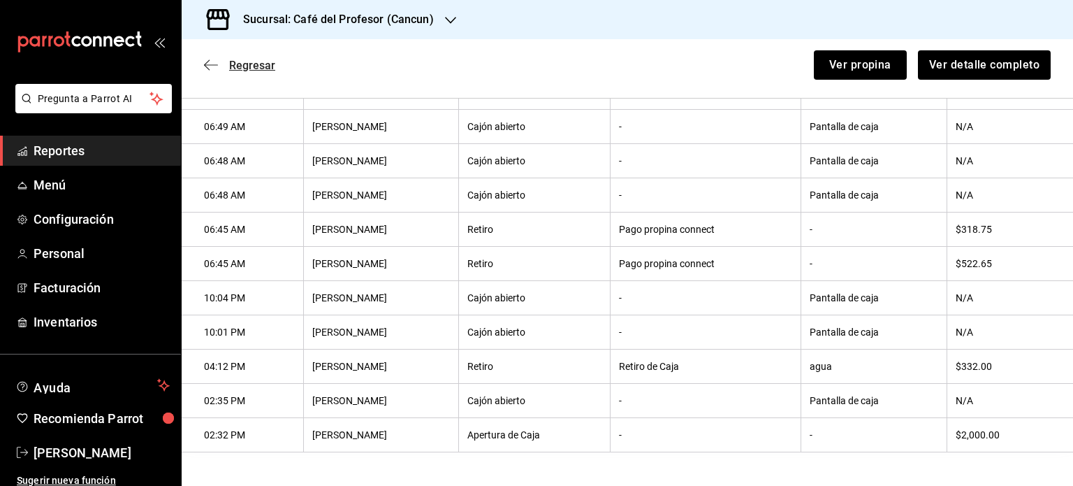
click at [259, 71] on span "Regresar" at bounding box center [252, 65] width 46 height 13
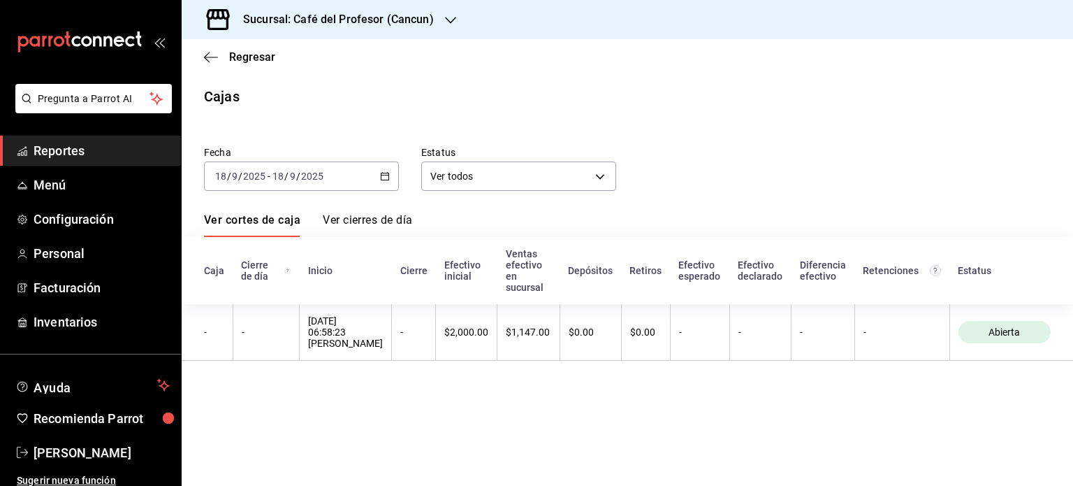
click at [389, 179] on icon "button" at bounding box center [385, 176] width 10 height 10
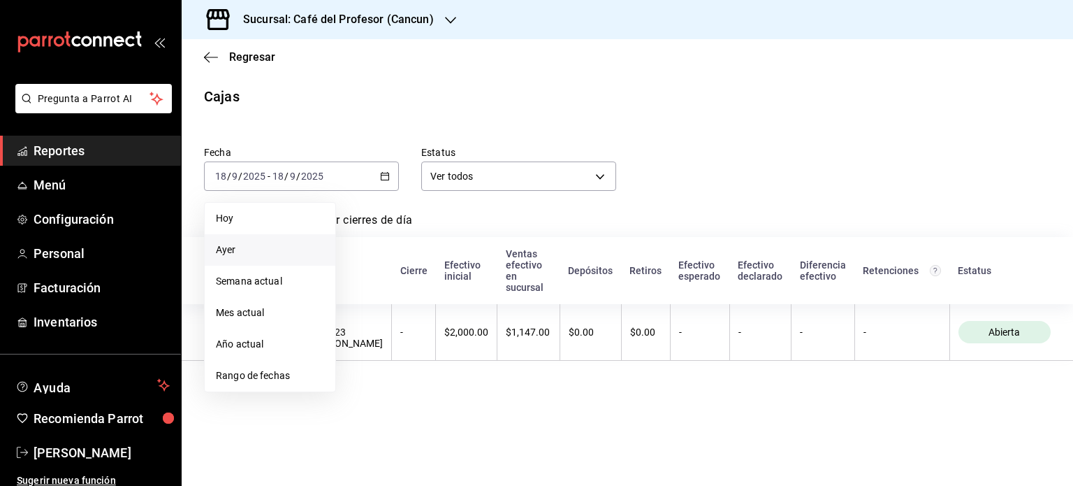
click at [236, 248] on span "Ayer" at bounding box center [270, 249] width 108 height 15
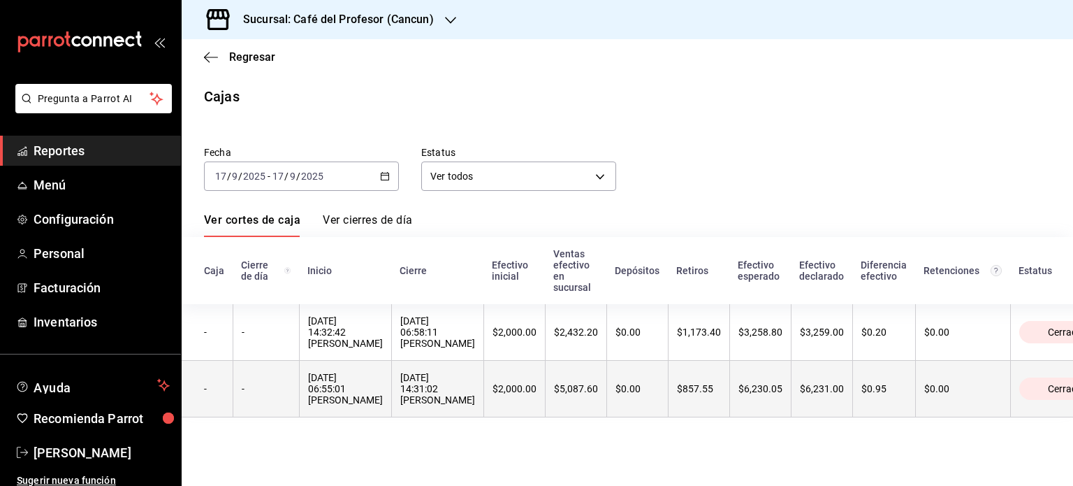
click at [721, 392] on div "$857.55" at bounding box center [699, 388] width 44 height 11
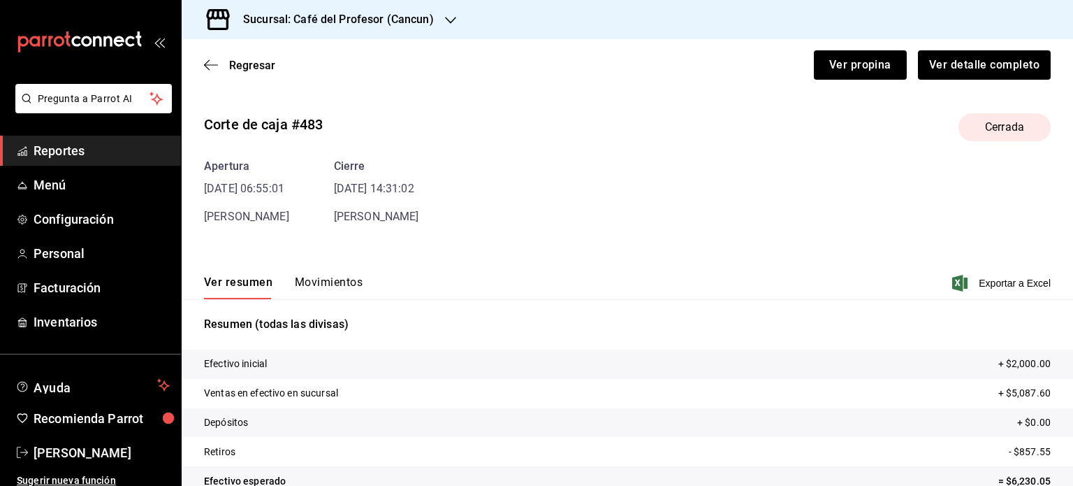
click at [344, 280] on button "Movimientos" at bounding box center [329, 287] width 68 height 24
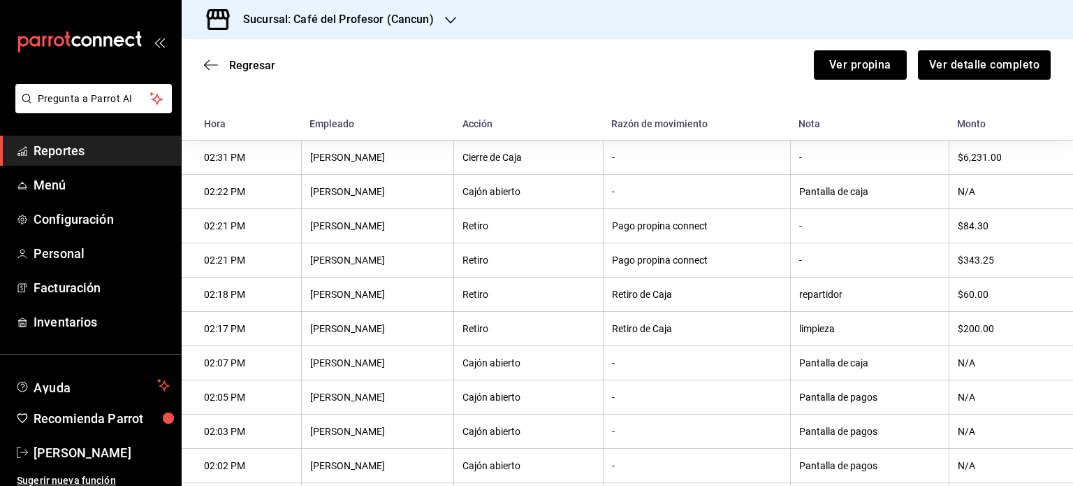
scroll to position [215, 0]
